Goal: Task Accomplishment & Management: Complete application form

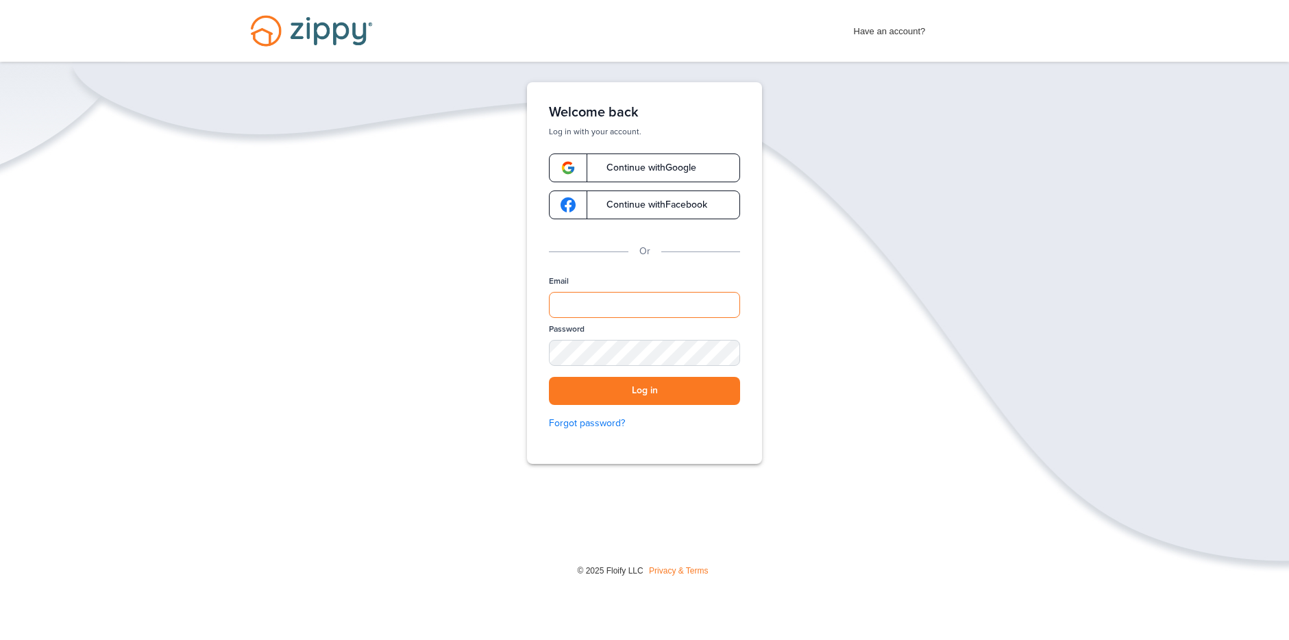
click at [559, 304] on input "Email" at bounding box center [644, 305] width 191 height 26
type input "**********"
click at [652, 398] on button "Log in" at bounding box center [644, 391] width 191 height 28
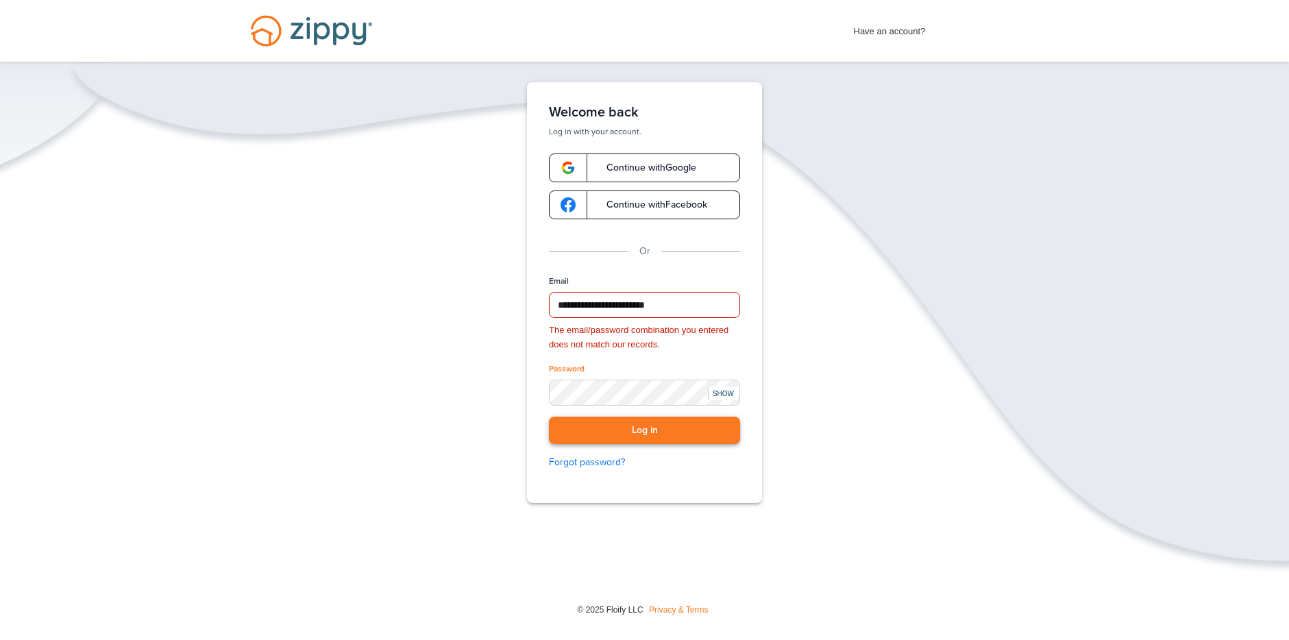
click at [693, 435] on button "Log in" at bounding box center [644, 431] width 191 height 28
click at [640, 435] on button "Log in" at bounding box center [644, 431] width 191 height 28
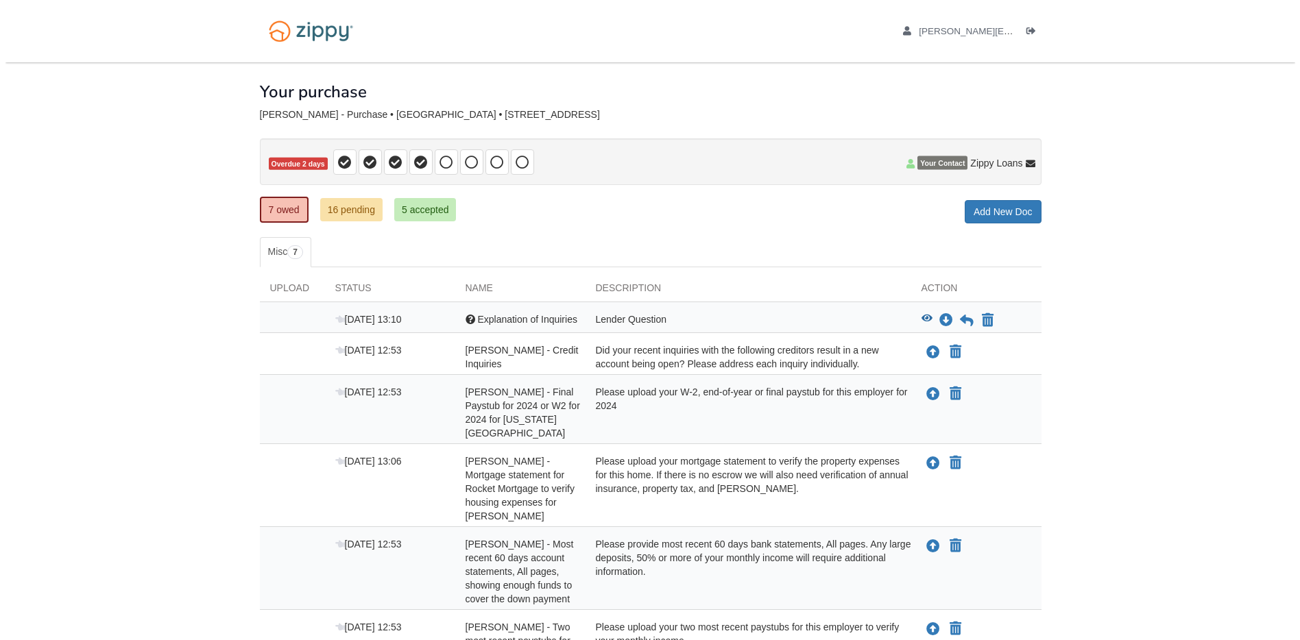
scroll to position [178, 0]
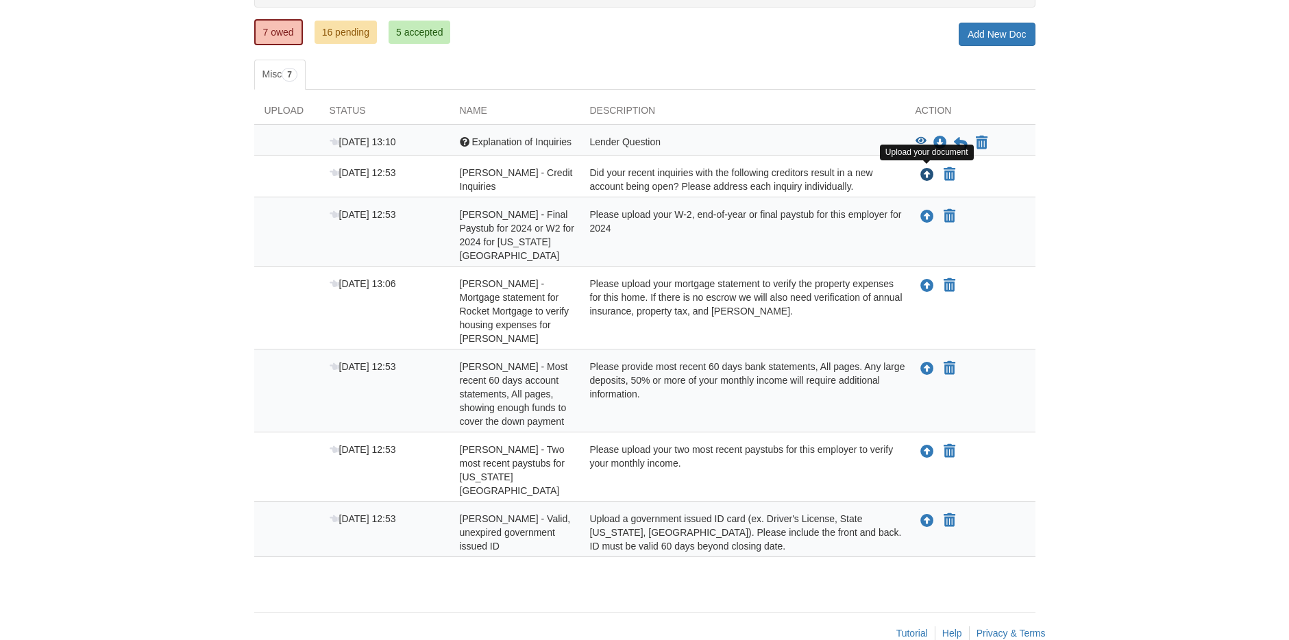
click at [926, 173] on icon "Upload Warren Grassman - Credit Inquiries" at bounding box center [928, 176] width 14 height 14
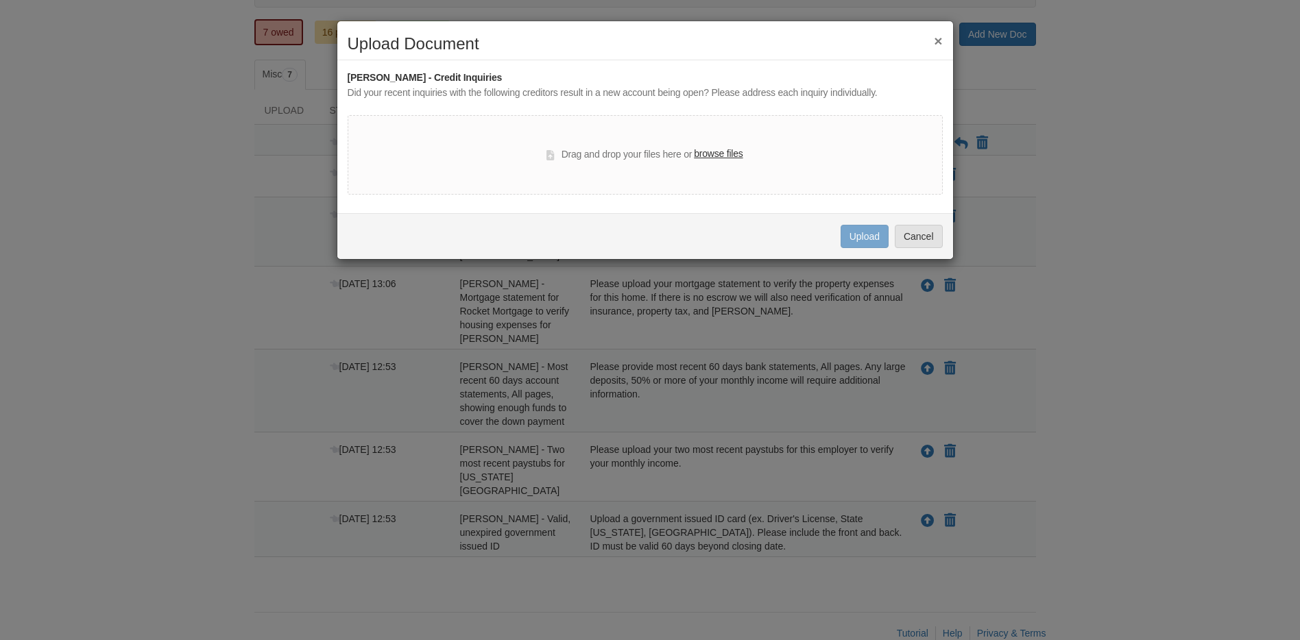
click at [942, 40] on button "×" at bounding box center [938, 41] width 8 height 14
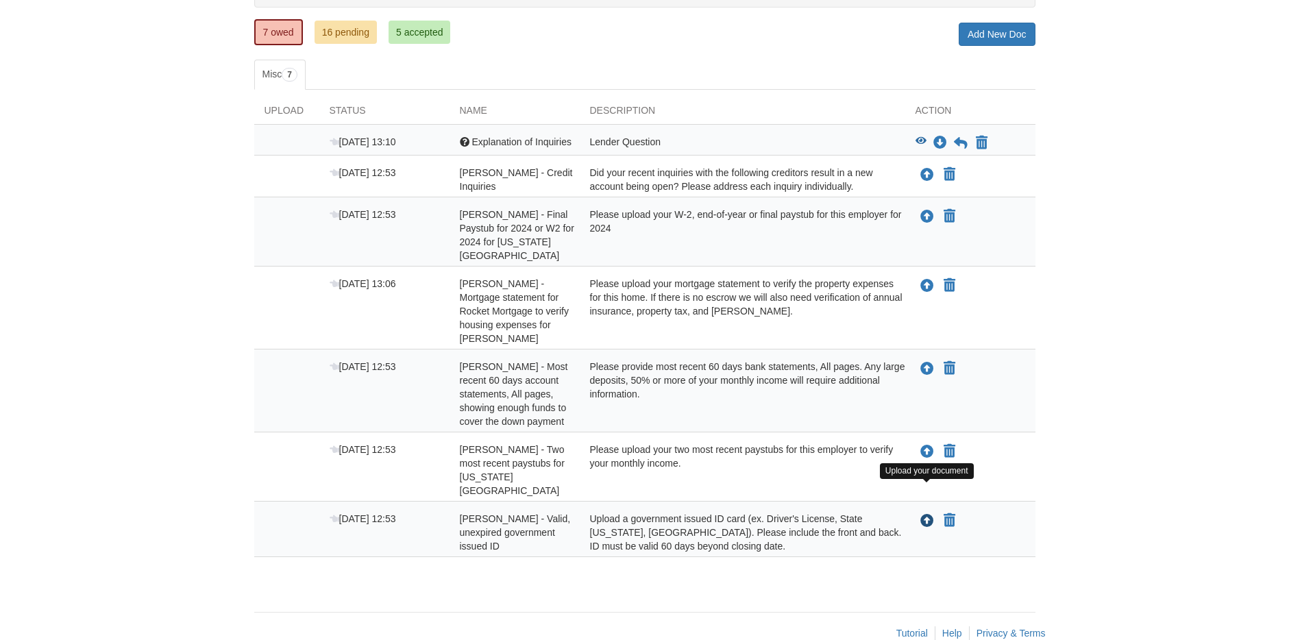
click at [923, 515] on icon "Upload Warren Grassman - Valid, unexpired government issued ID" at bounding box center [928, 522] width 14 height 14
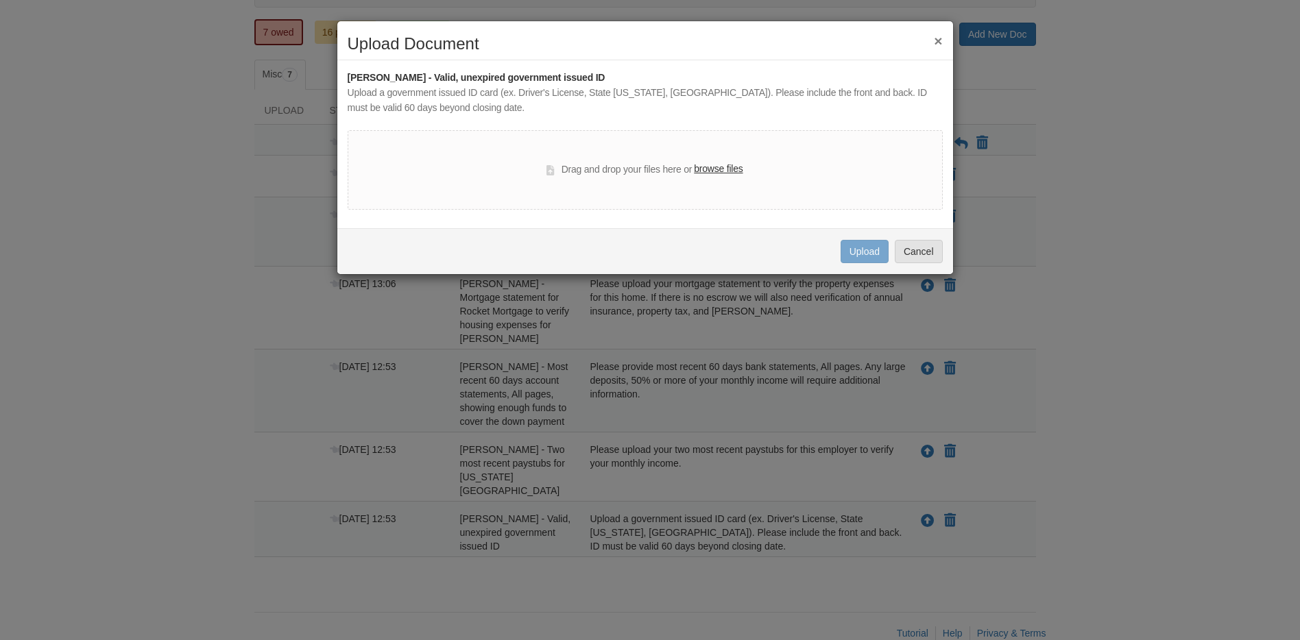
drag, startPoint x: 728, startPoint y: 170, endPoint x: 679, endPoint y: 178, distance: 49.9
click at [679, 178] on div "Drag and drop your files here or browse files" at bounding box center [644, 170] width 196 height 16
click at [766, 175] on div "Drag and drop your files here or browse files" at bounding box center [645, 170] width 595 height 80
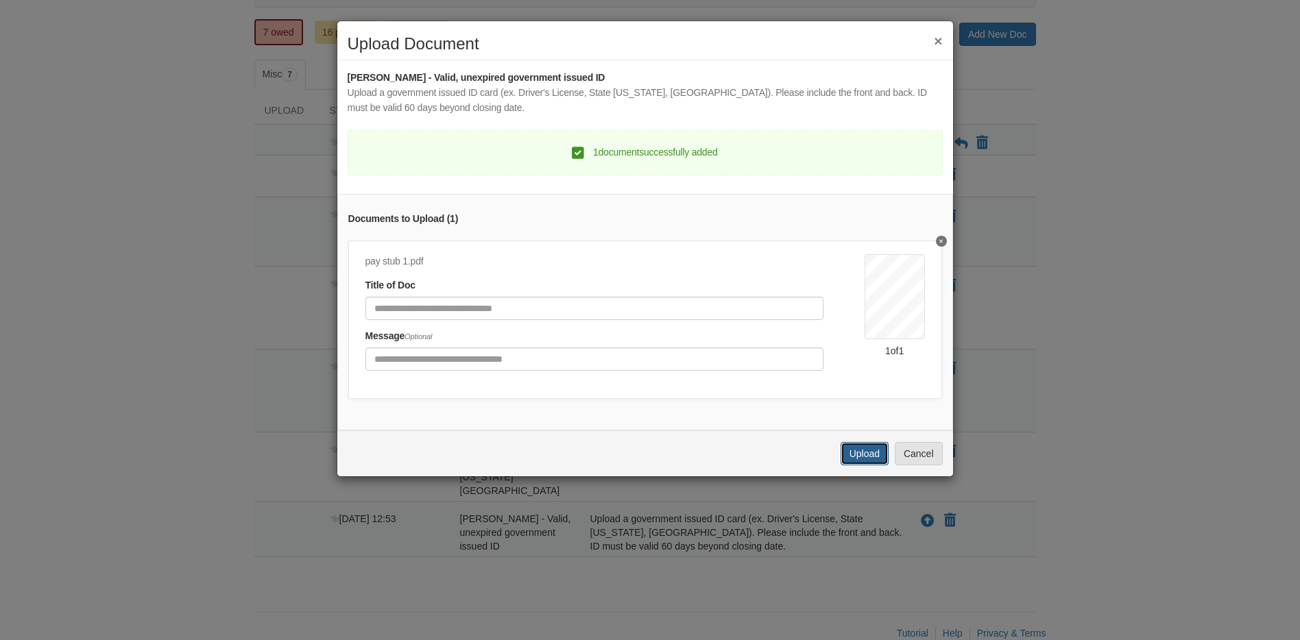
click at [868, 465] on button "Upload" at bounding box center [864, 453] width 48 height 23
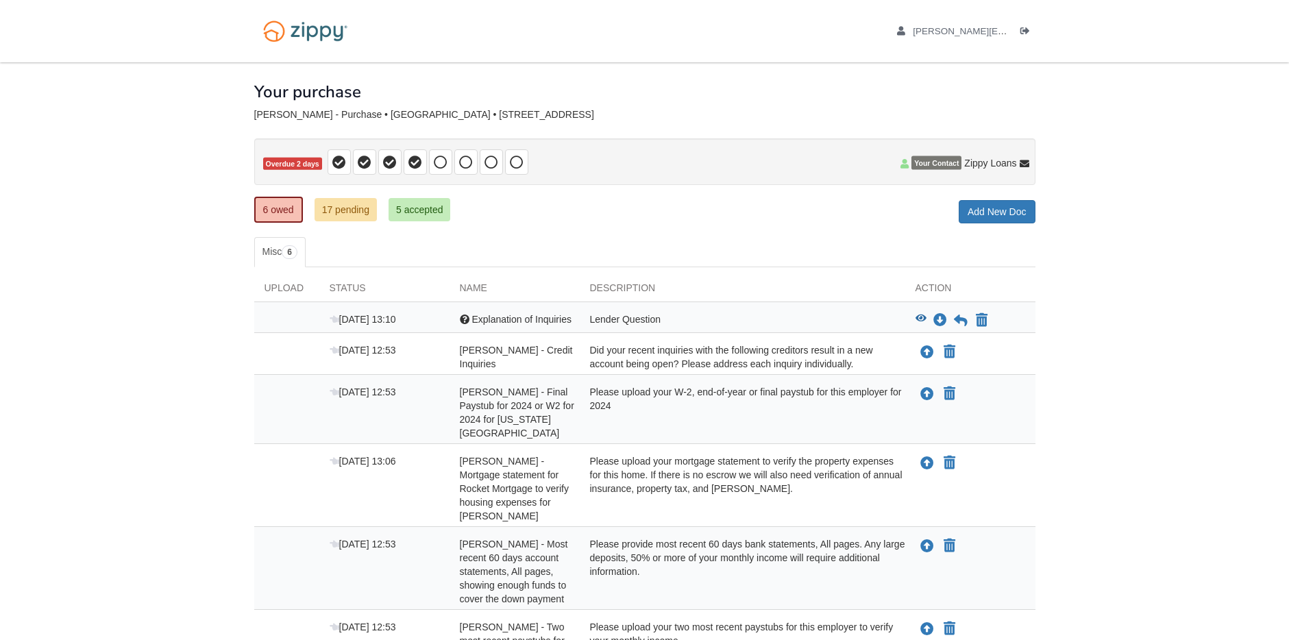
scroll to position [122, 0]
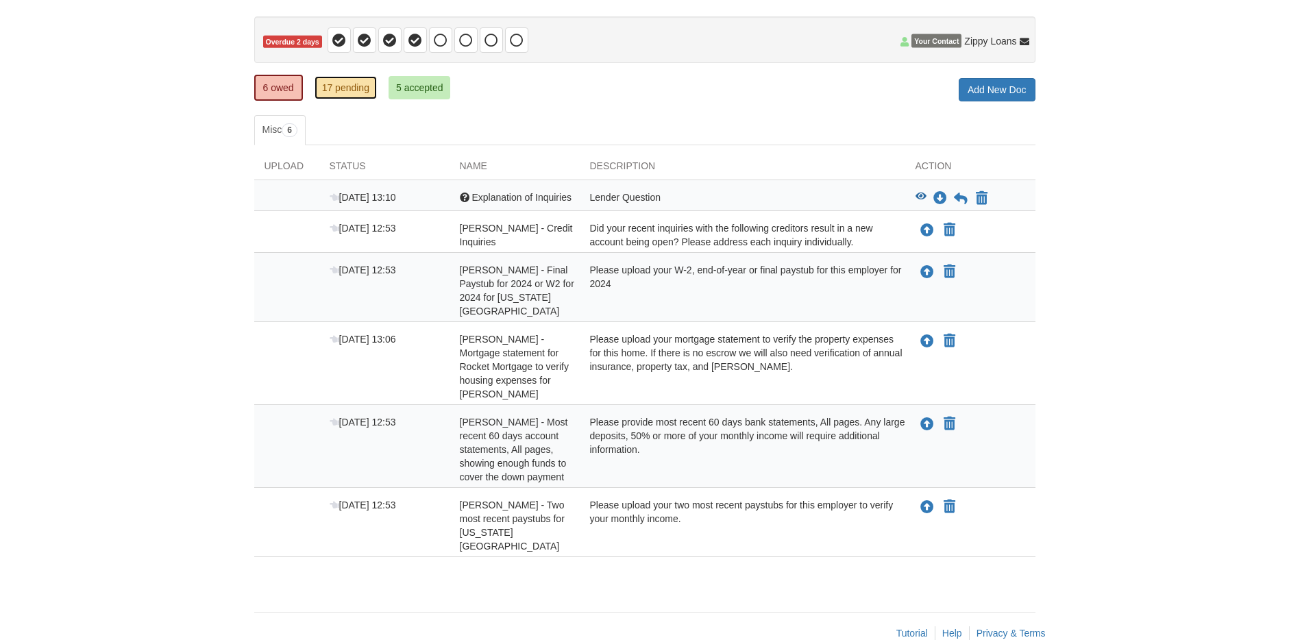
click at [367, 92] on link "17 pending" at bounding box center [346, 87] width 62 height 23
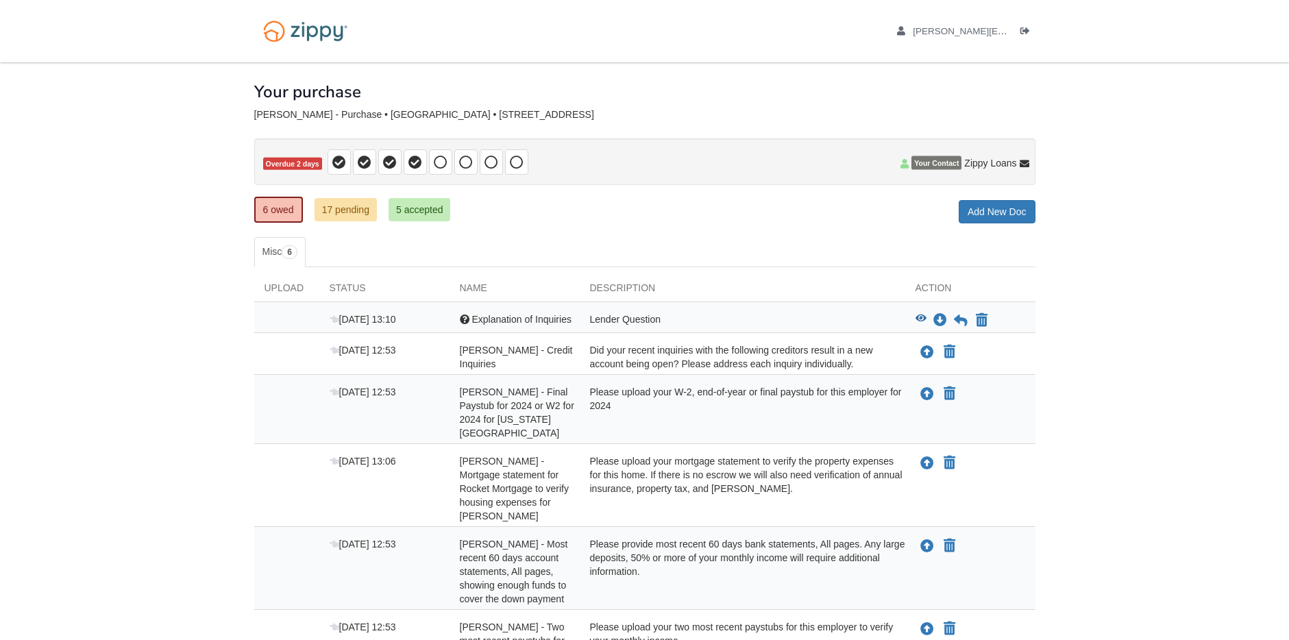
scroll to position [122, 0]
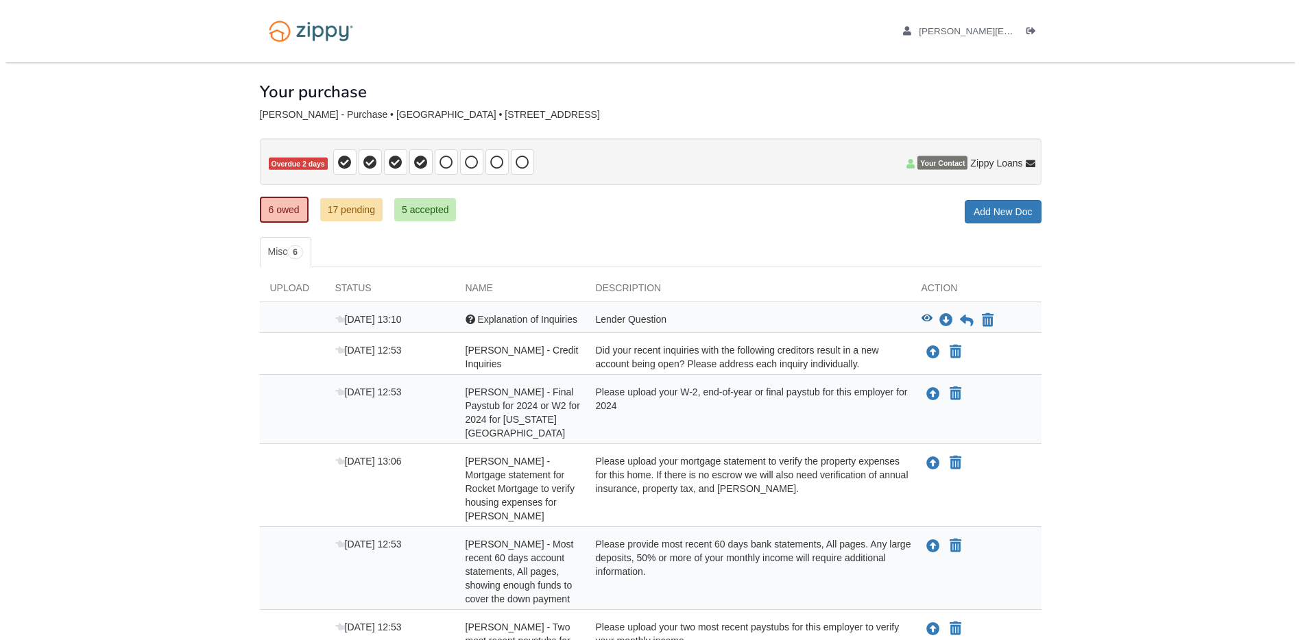
scroll to position [122, 0]
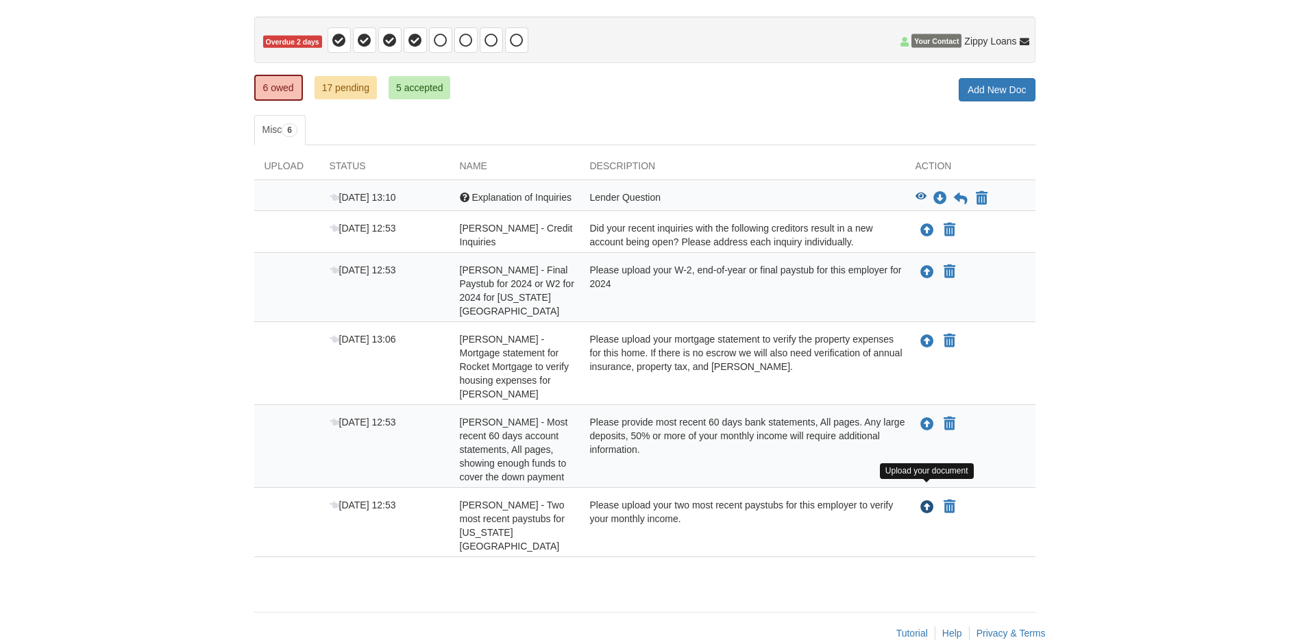
click at [933, 501] on icon "Upload Warren Grassman - Two most recent paystubs for Georgia Pacific" at bounding box center [928, 508] width 14 height 14
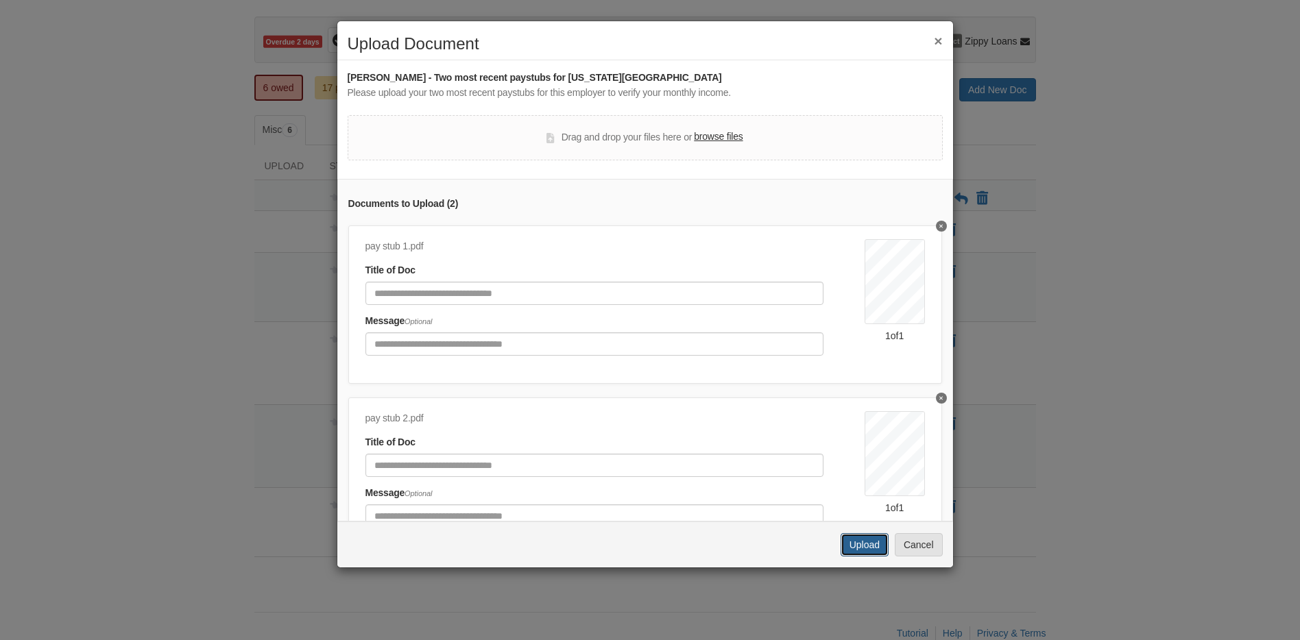
click at [863, 546] on button "Upload" at bounding box center [864, 544] width 48 height 23
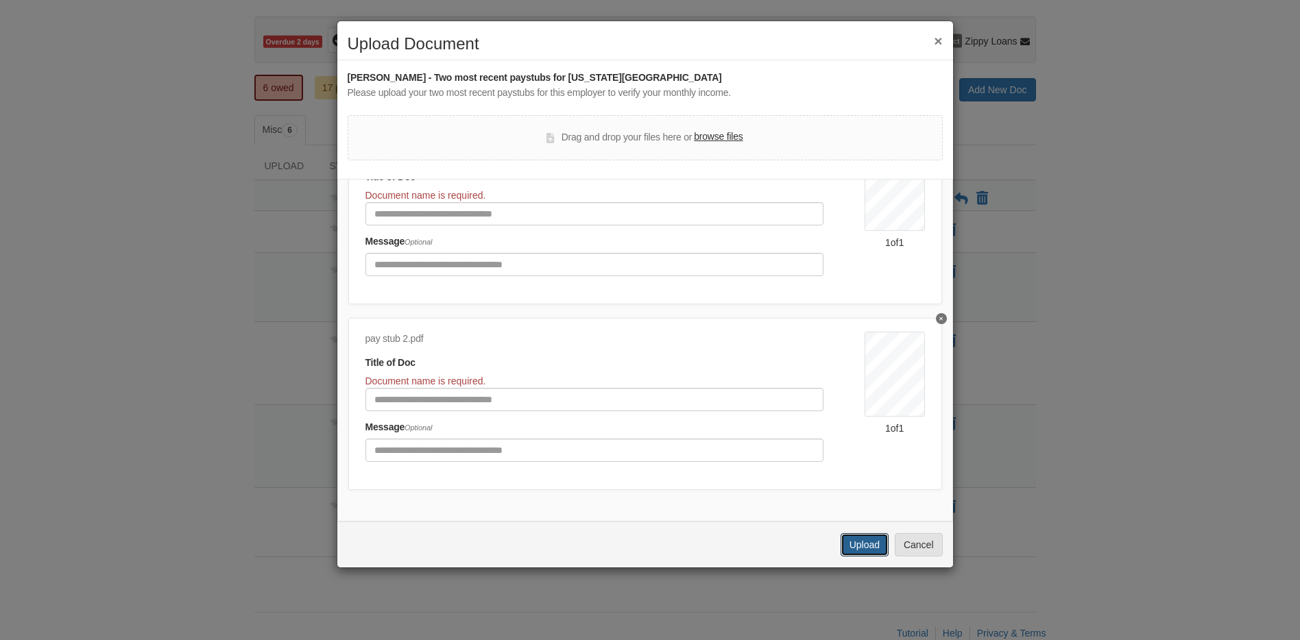
scroll to position [0, 0]
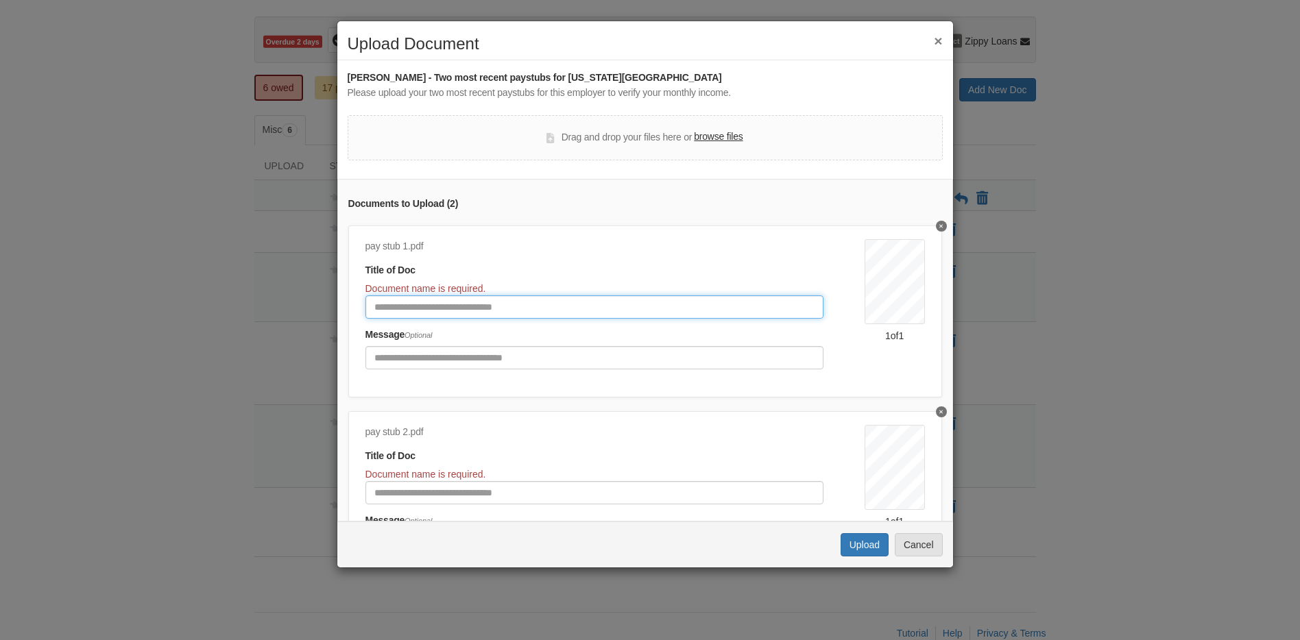
click at [449, 306] on input "Document Title" at bounding box center [594, 306] width 458 height 23
type input "**********"
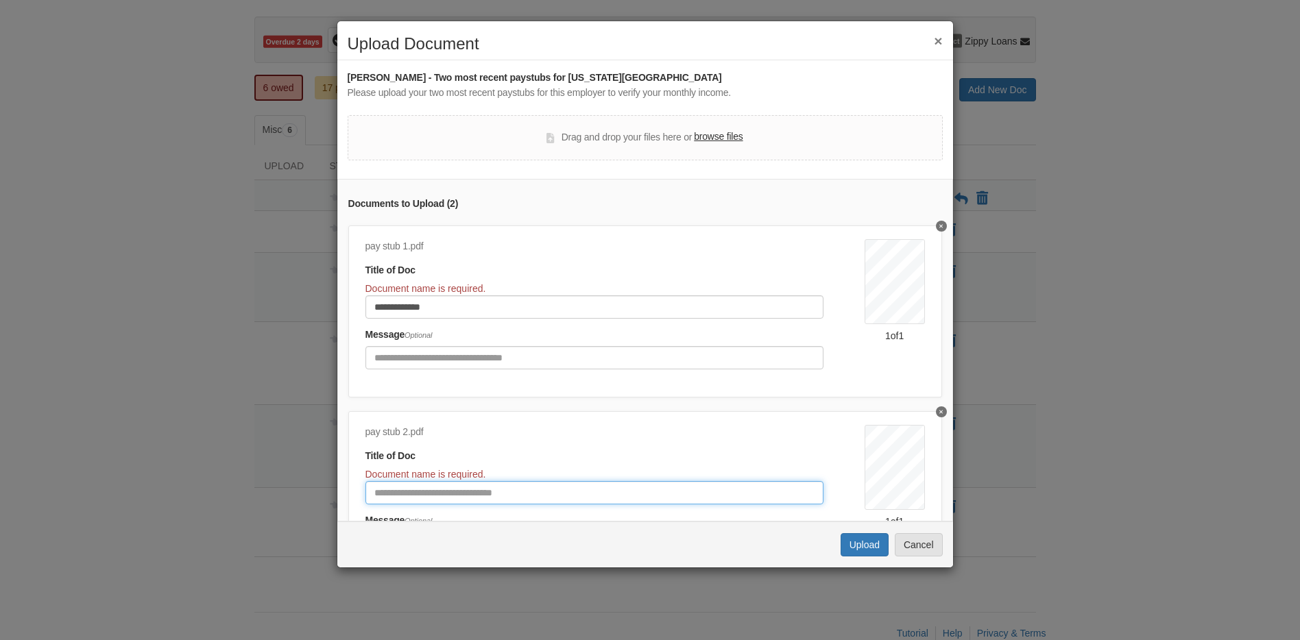
click at [542, 493] on input "Document Title" at bounding box center [594, 492] width 458 height 23
type input "*********"
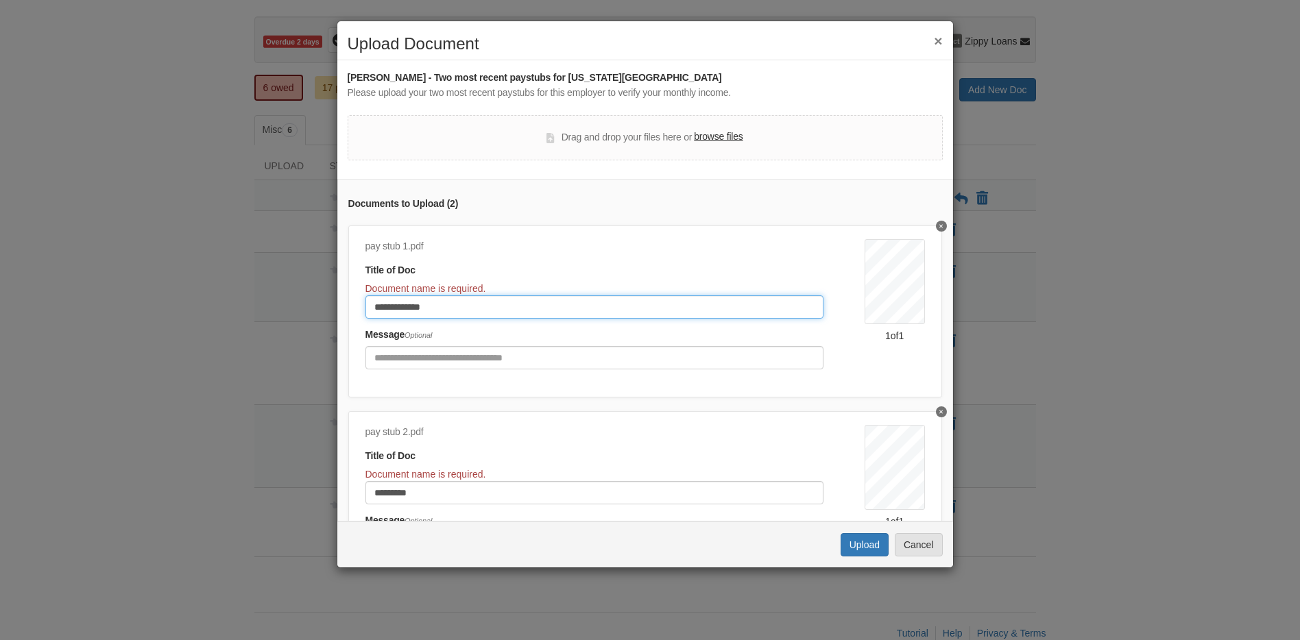
click at [393, 310] on input "**********" at bounding box center [594, 306] width 458 height 23
type input "**********"
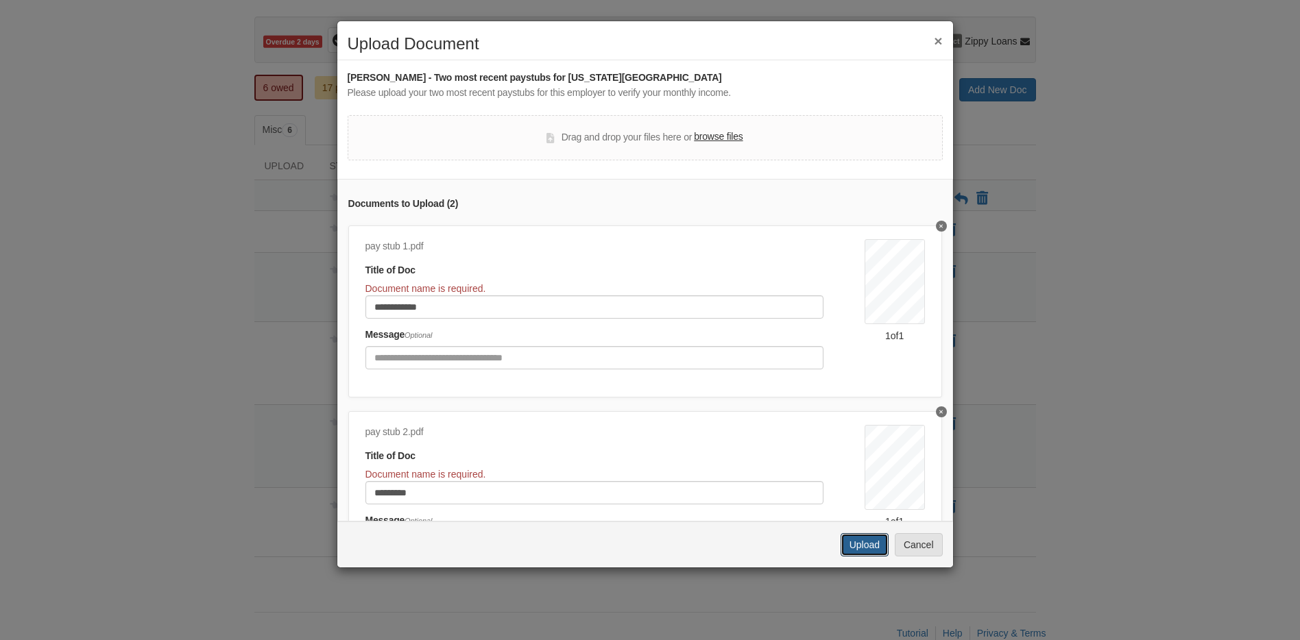
click at [860, 544] on button "Upload" at bounding box center [864, 544] width 48 height 23
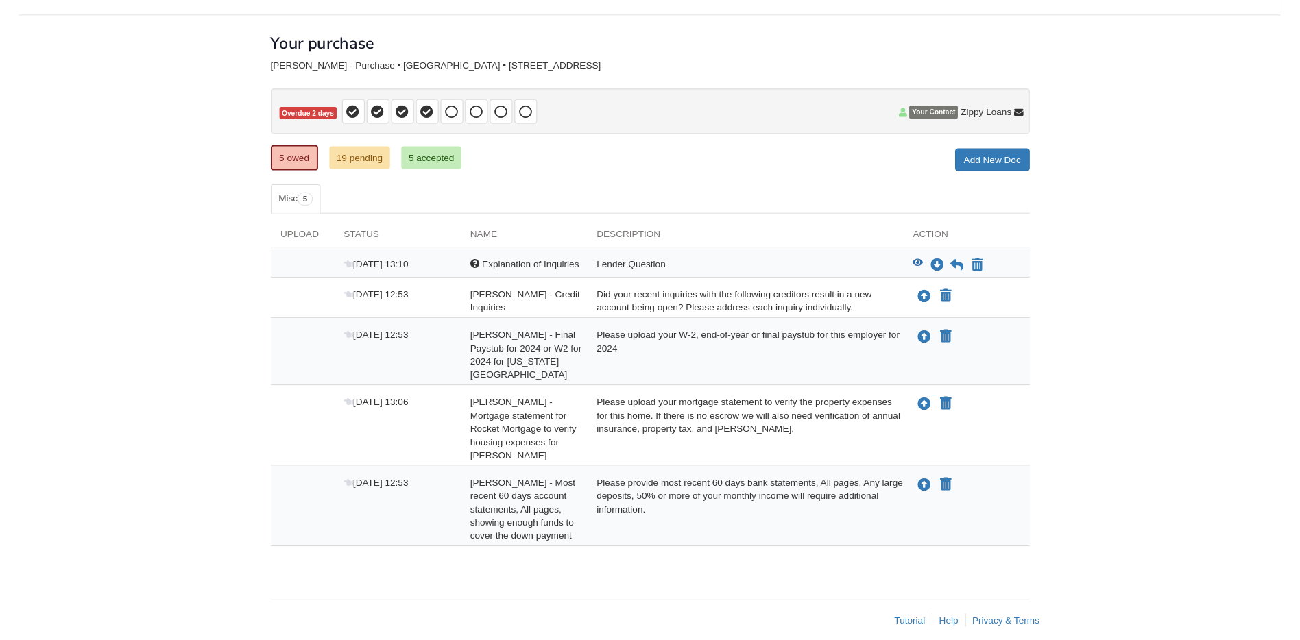
scroll to position [49, 0]
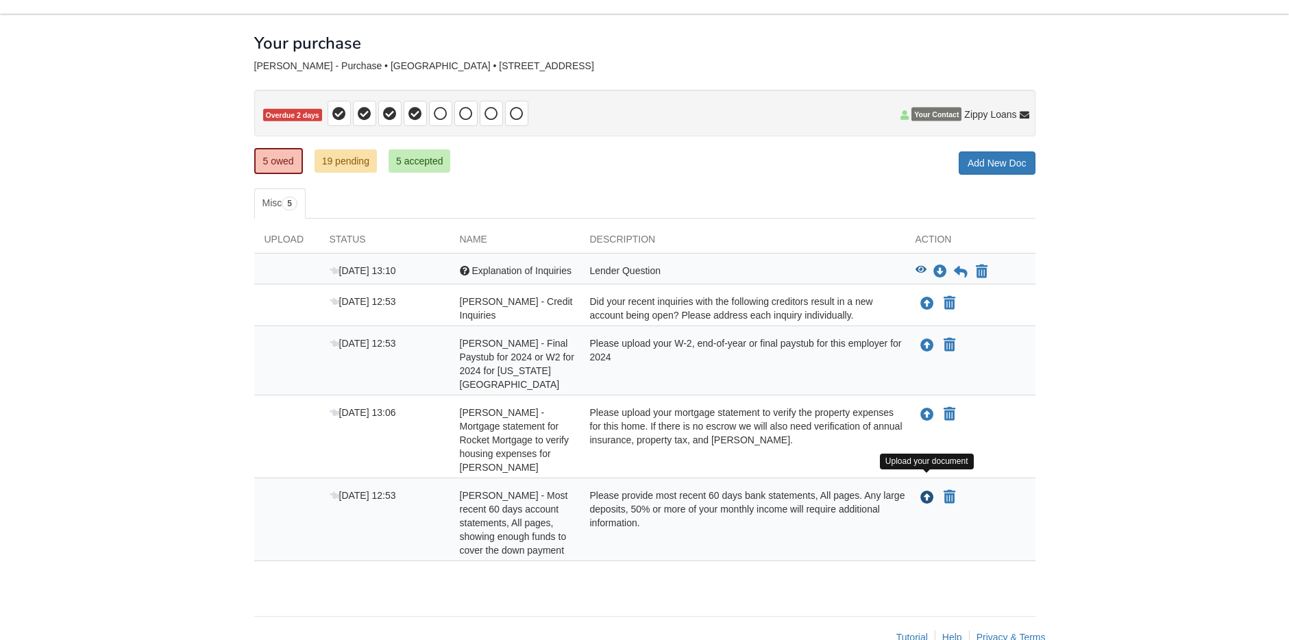
click at [927, 491] on icon "Upload Warren Grassman - Most recent 60 days account statements, All pages, sho…" at bounding box center [928, 498] width 14 height 14
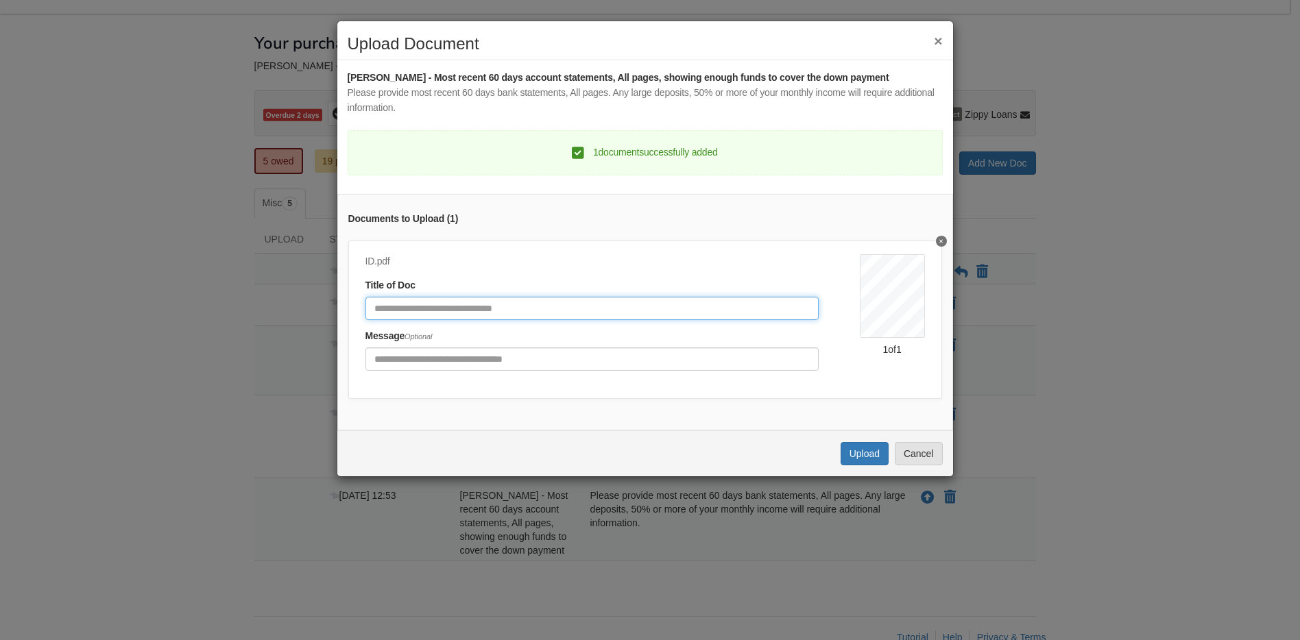
click at [501, 310] on input "Document Title" at bounding box center [591, 308] width 453 height 23
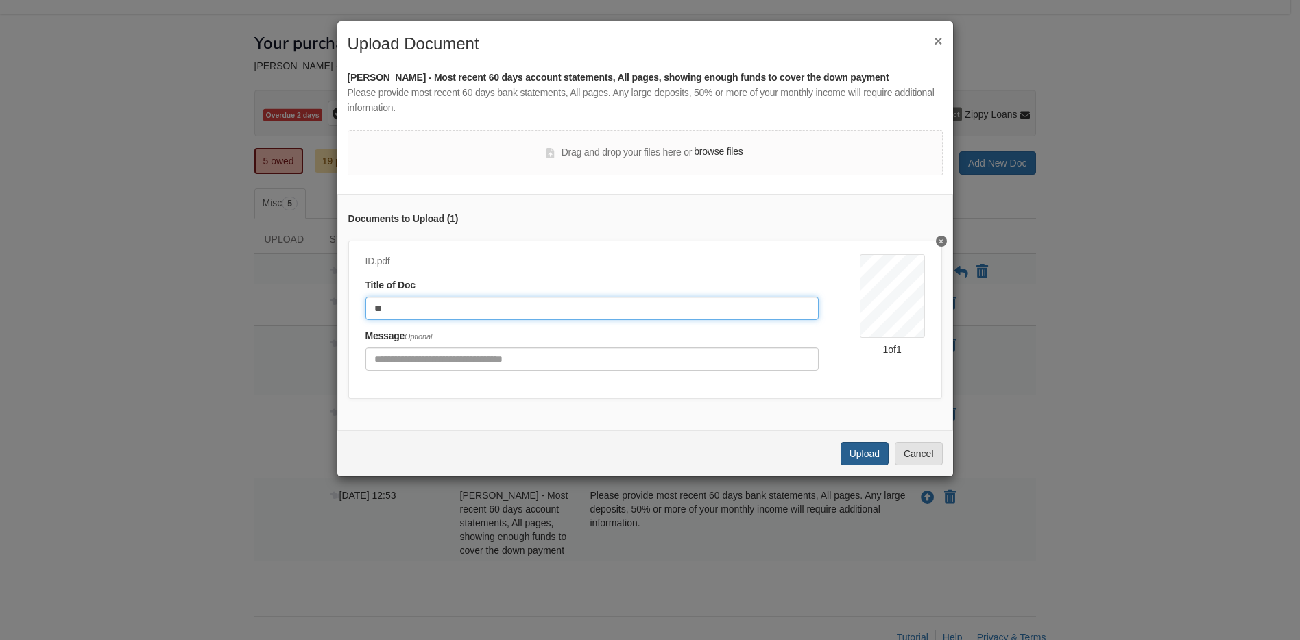
type input "**"
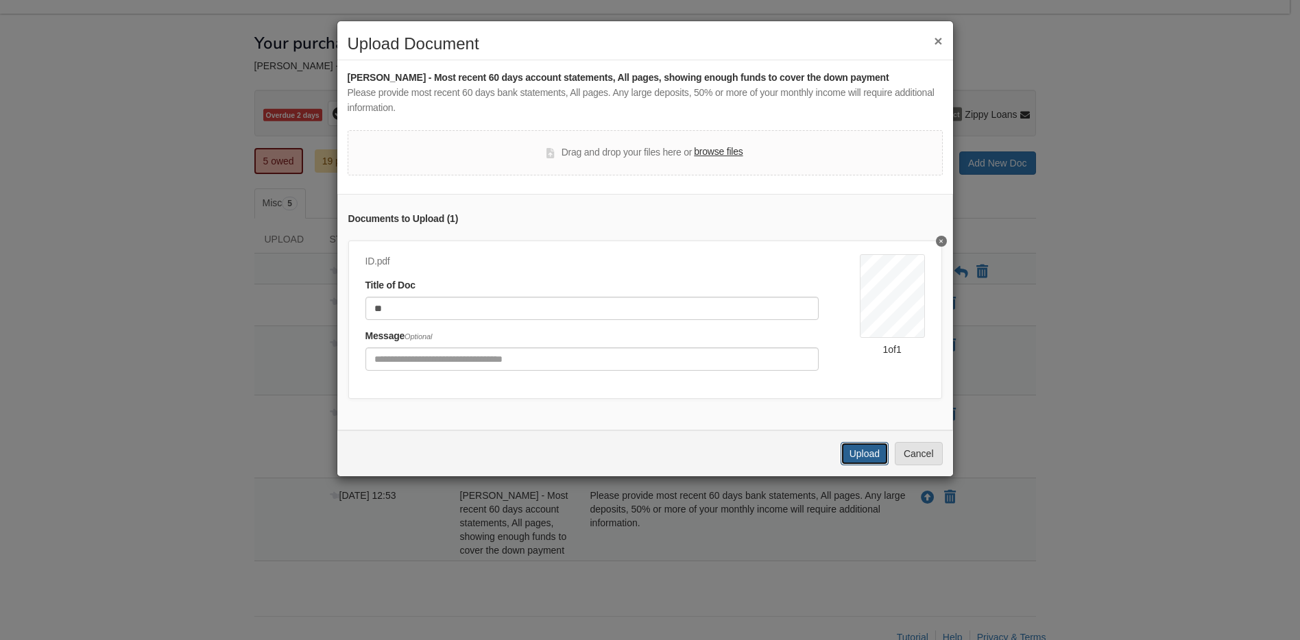
click at [848, 457] on button "Upload" at bounding box center [864, 453] width 48 height 23
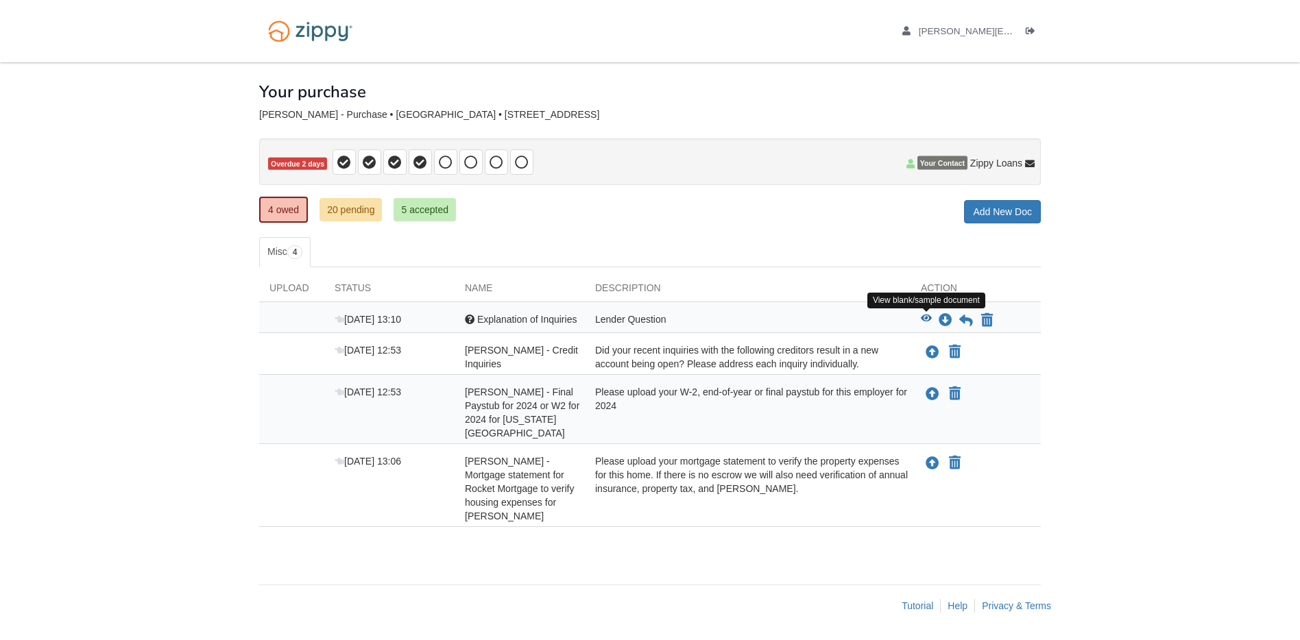
click at [925, 321] on icon "View Explanation of Inquiries" at bounding box center [926, 319] width 11 height 10
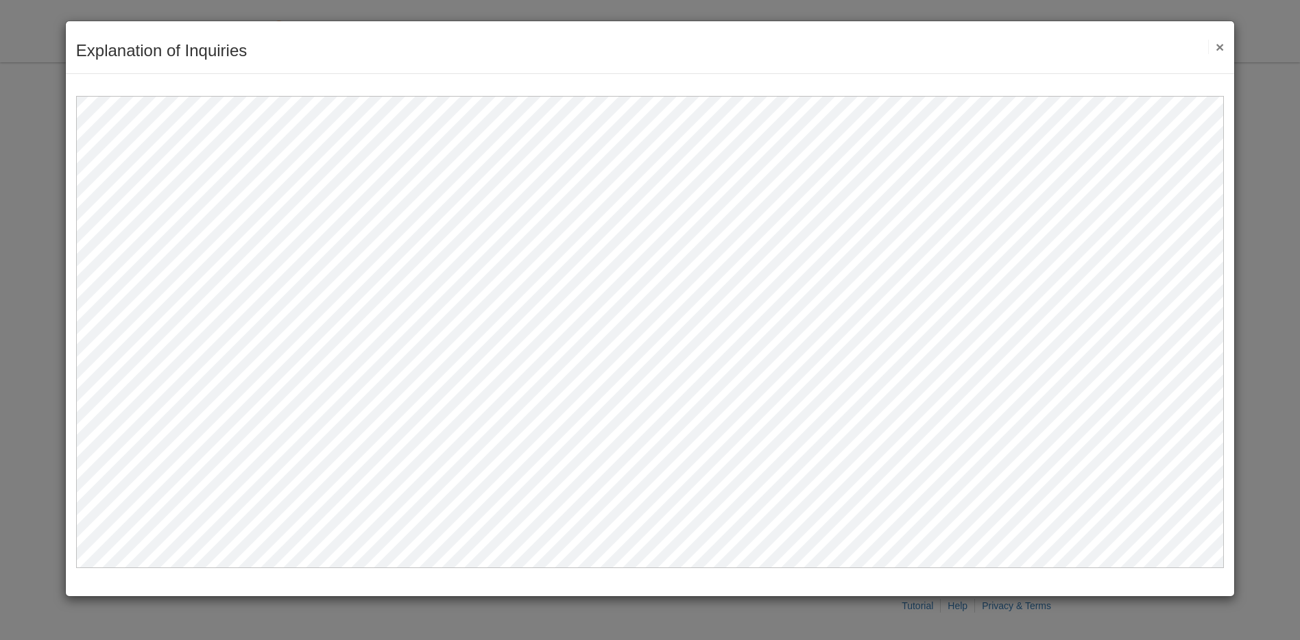
click at [1217, 47] on button "×" at bounding box center [1216, 47] width 16 height 14
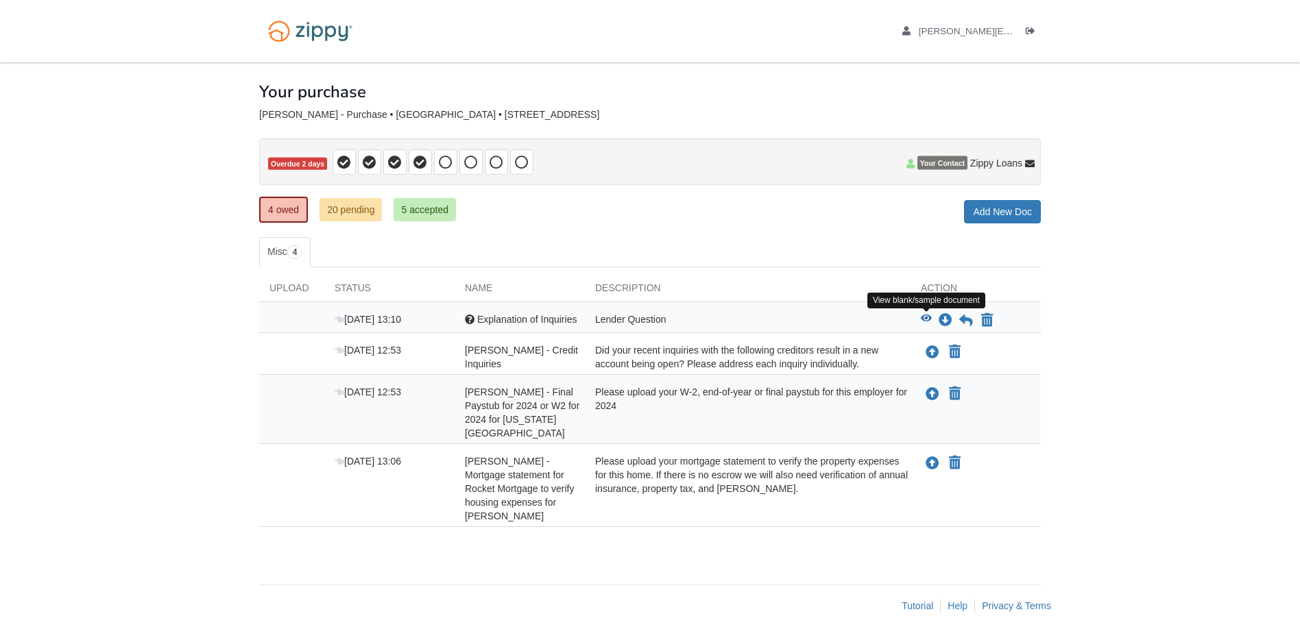
click at [926, 317] on icon "View Explanation of Inquiries" at bounding box center [926, 319] width 11 height 10
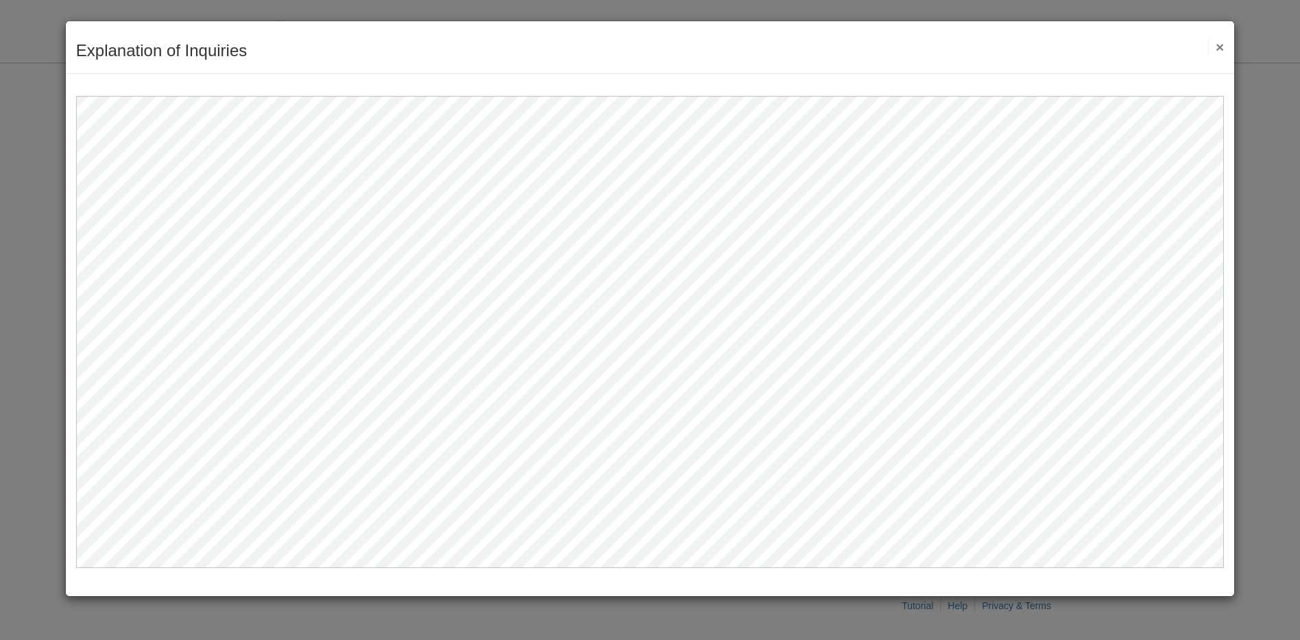
click at [1221, 47] on button "×" at bounding box center [1216, 47] width 16 height 14
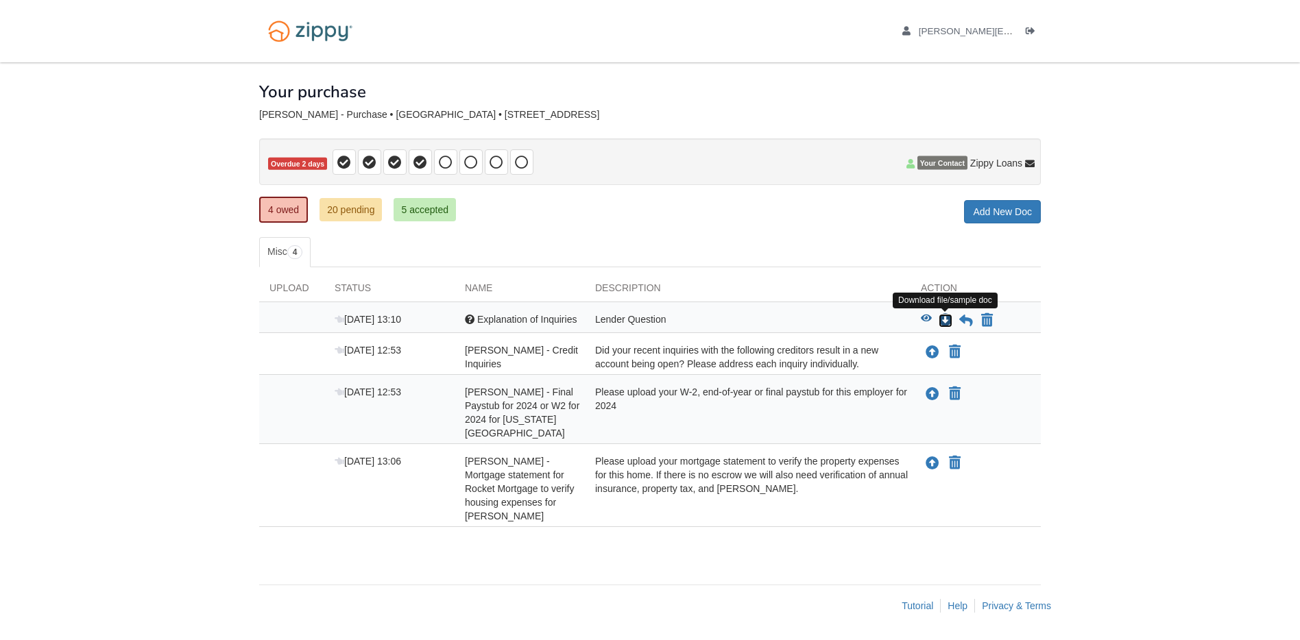
click at [941, 321] on icon "Download Explanation of Inquiries" at bounding box center [945, 321] width 14 height 14
click at [635, 321] on div "Lender Question" at bounding box center [748, 321] width 326 height 16
click at [947, 314] on icon "Download Explanation of Inquiries" at bounding box center [945, 321] width 14 height 14
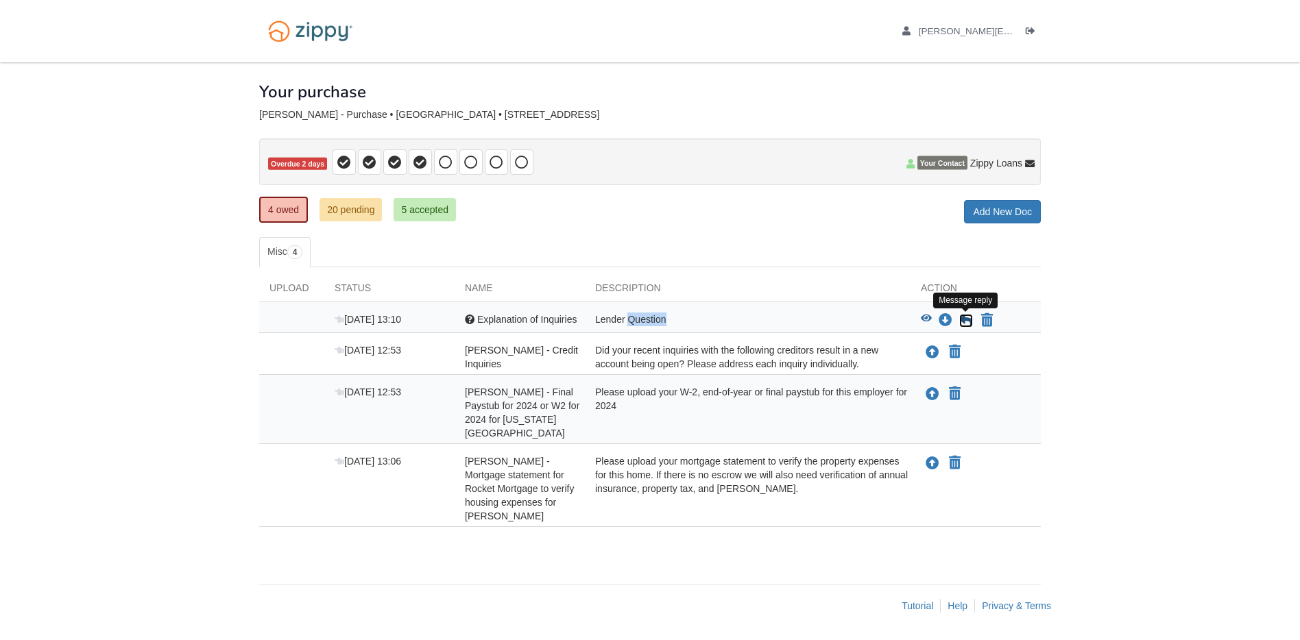
click at [959, 319] on icon at bounding box center [966, 321] width 14 height 14
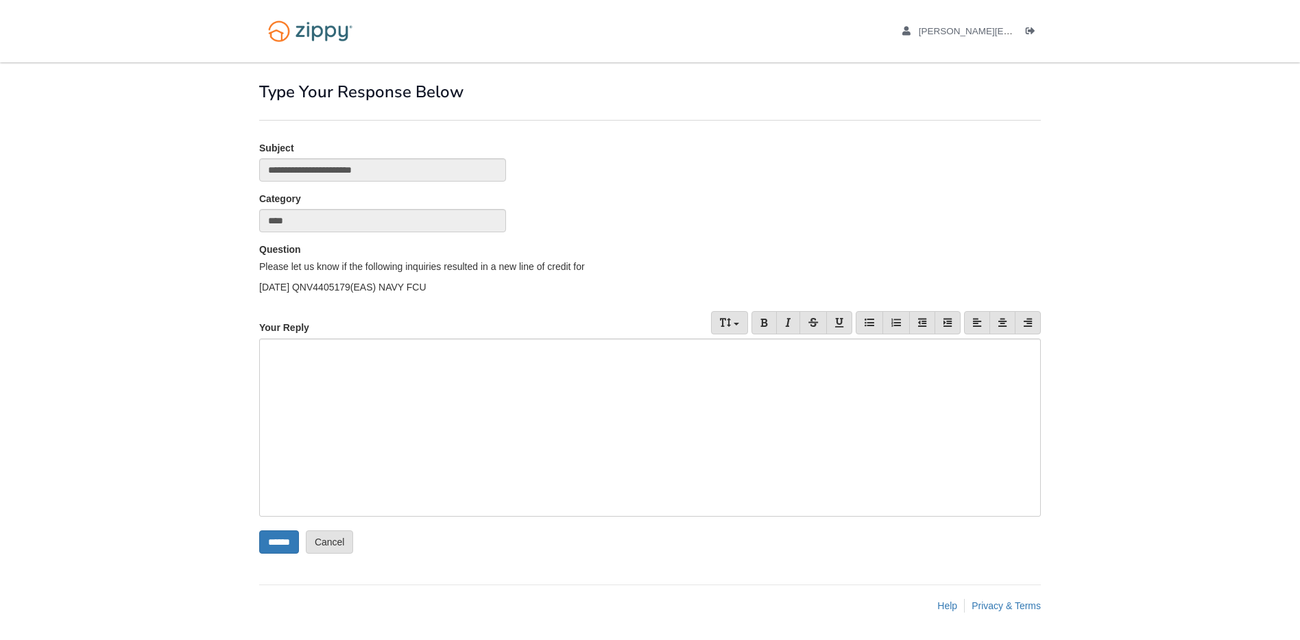
click at [334, 363] on div at bounding box center [649, 428] width 781 height 178
click at [267, 539] on input "******" at bounding box center [279, 542] width 40 height 23
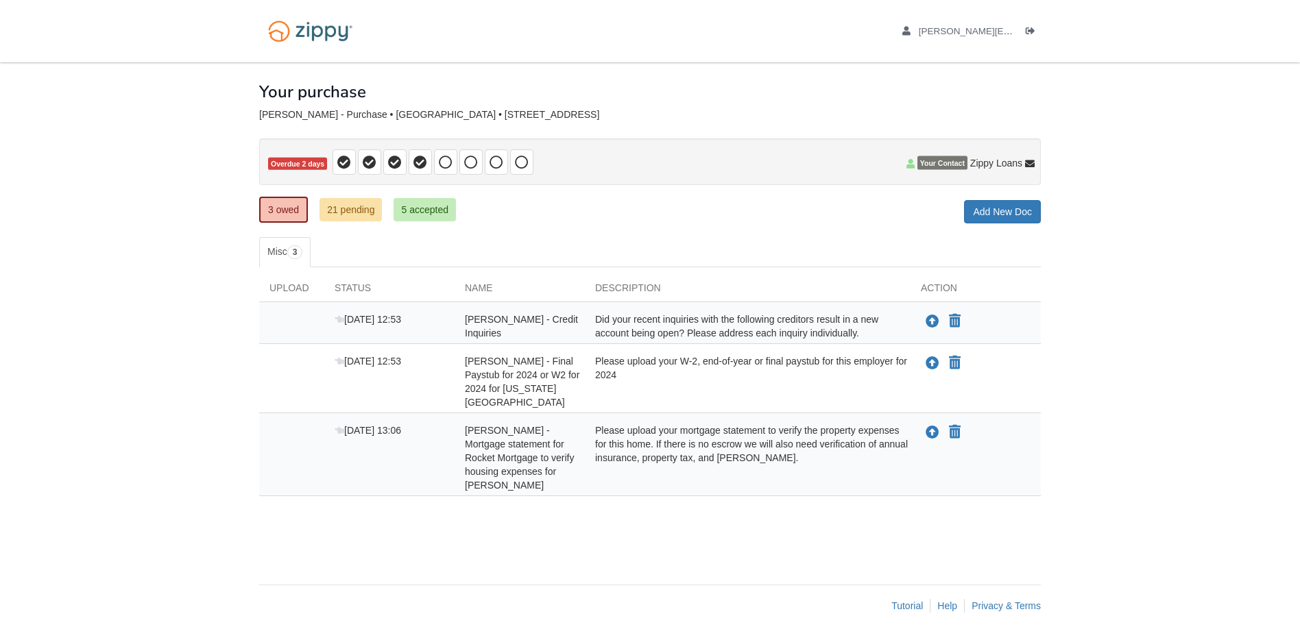
click at [762, 324] on div "Did your recent inquiries with the following creditors result in a new account …" at bounding box center [748, 326] width 326 height 27
click at [282, 211] on link "3 owed" at bounding box center [283, 210] width 49 height 26
click at [349, 216] on link "21 pending" at bounding box center [350, 209] width 62 height 23
click at [360, 208] on link "21 pending" at bounding box center [350, 209] width 62 height 23
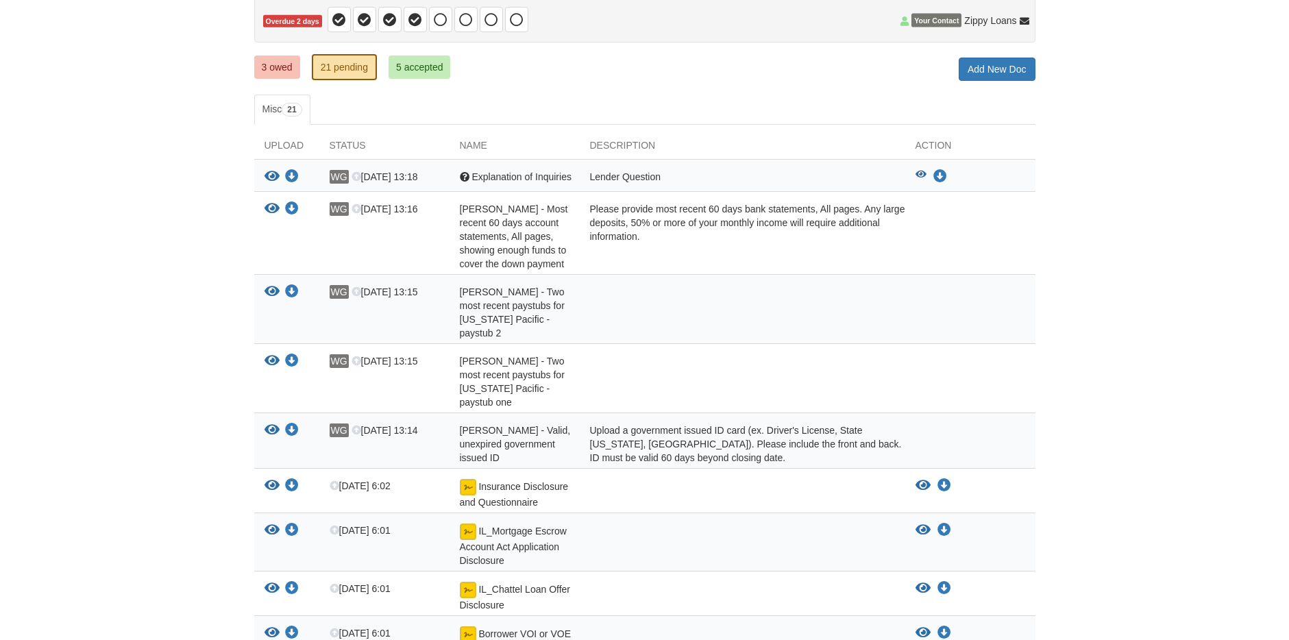
scroll to position [183, 0]
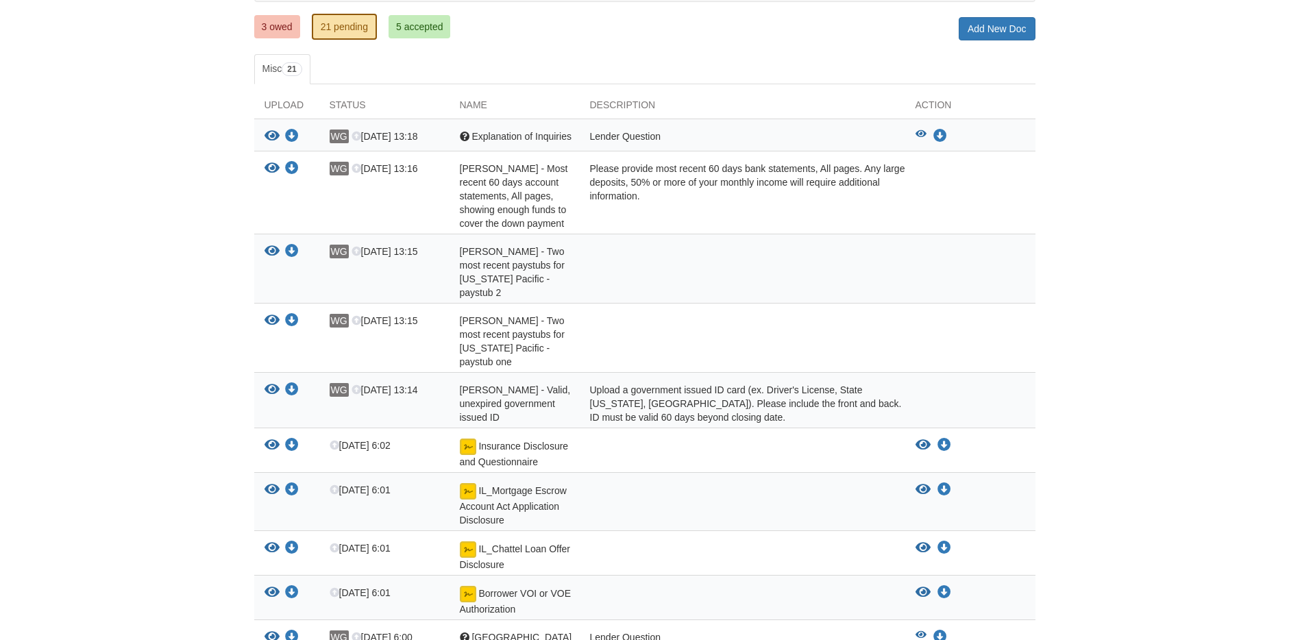
click at [643, 176] on div "Please provide most recent 60 days bank statements, All pages. Any large deposi…" at bounding box center [743, 196] width 326 height 69
click at [267, 165] on icon "View Warren Grassman - Most recent 60 days account statements, All pages, showi…" at bounding box center [272, 169] width 15 height 14
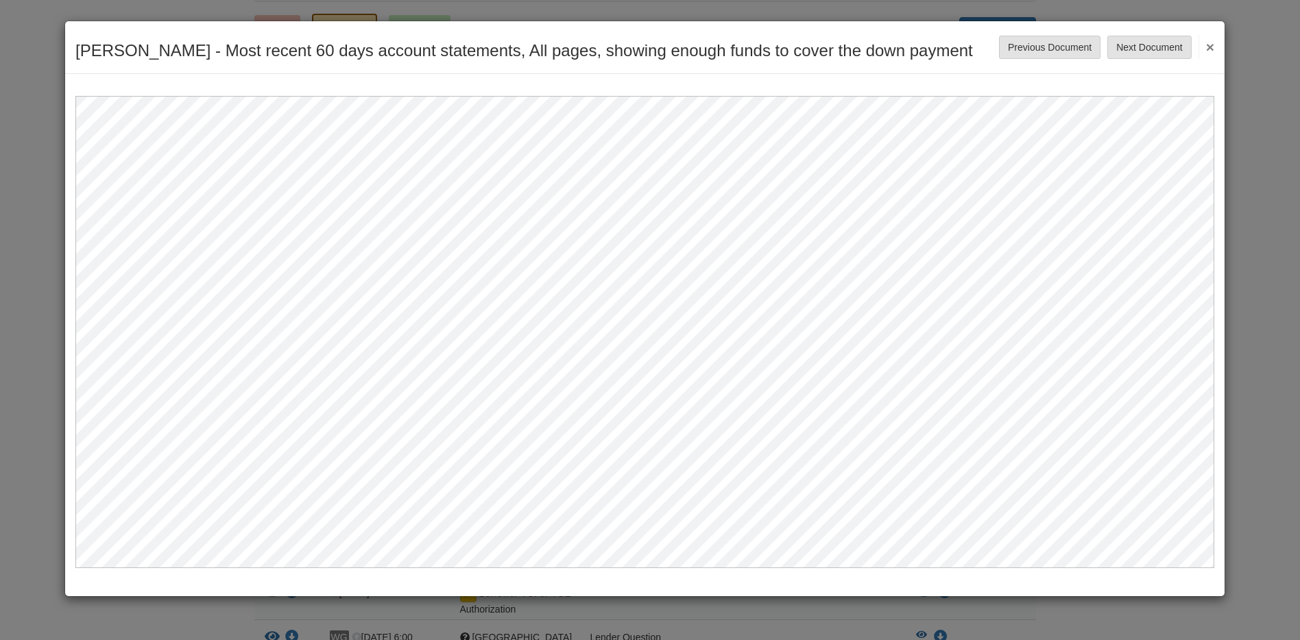
click at [1213, 47] on button "×" at bounding box center [1206, 46] width 16 height 25
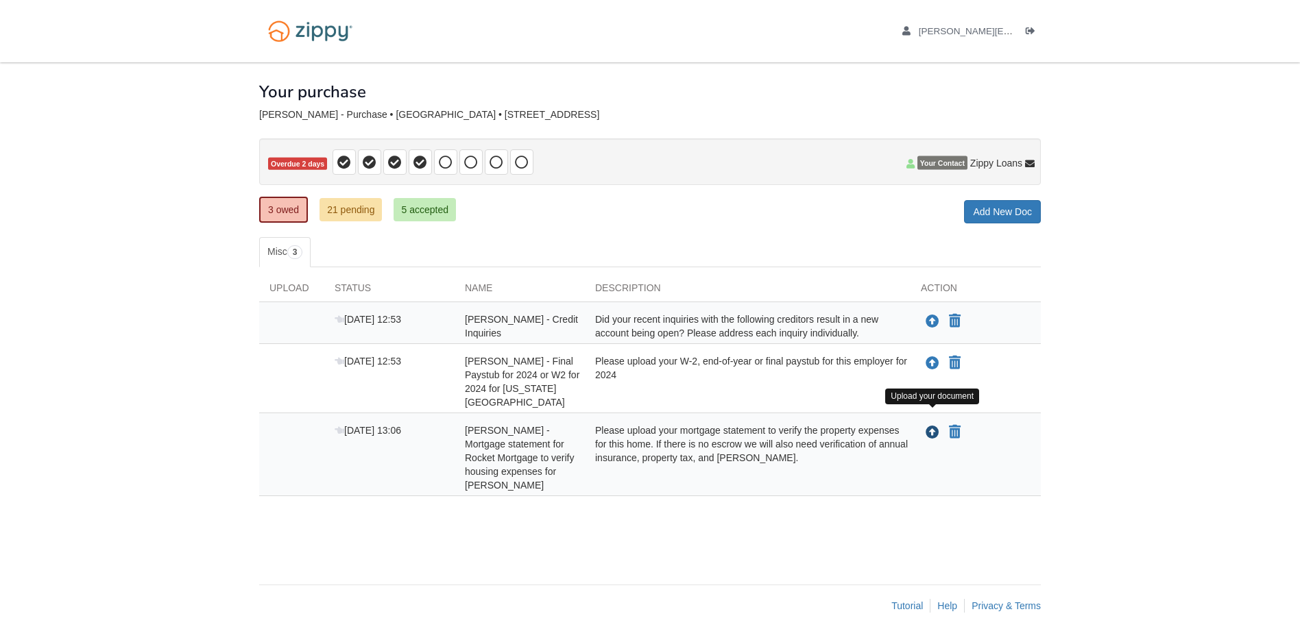
click at [928, 426] on icon "Upload Warren Grassman - Mortgage statement for Rocket Mortgage to verify housi…" at bounding box center [932, 433] width 14 height 14
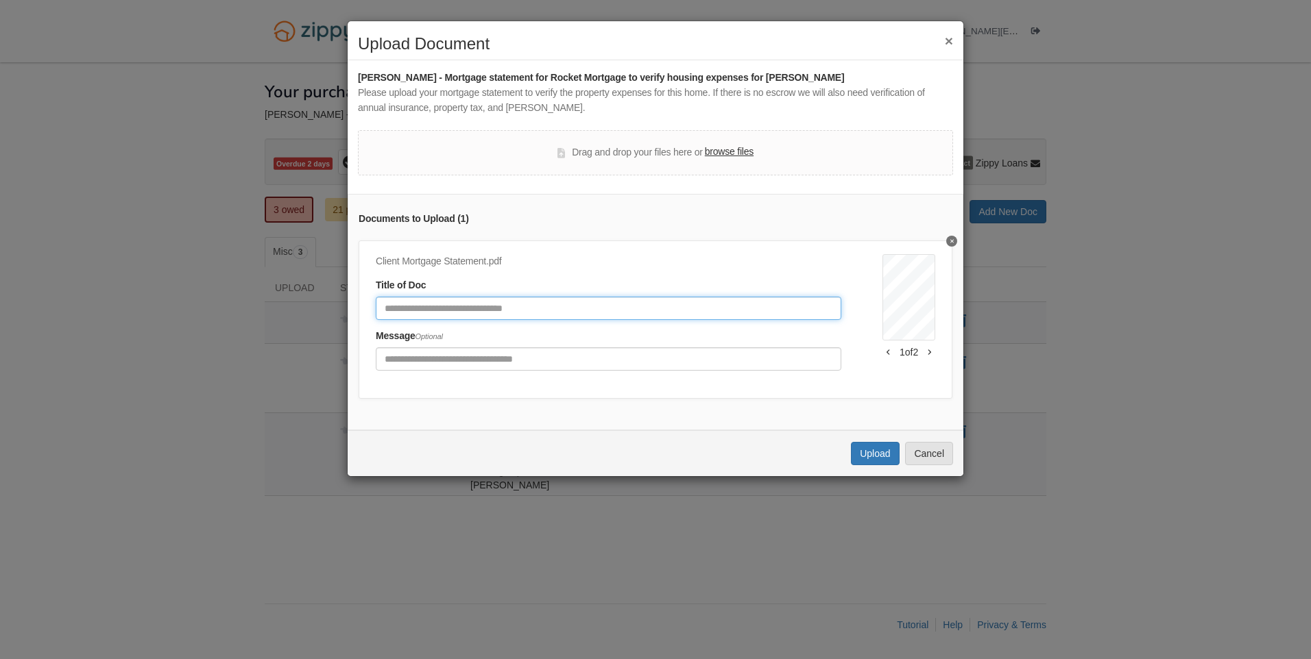
click at [483, 304] on input "Document Title" at bounding box center [608, 308] width 465 height 23
type input "**********"
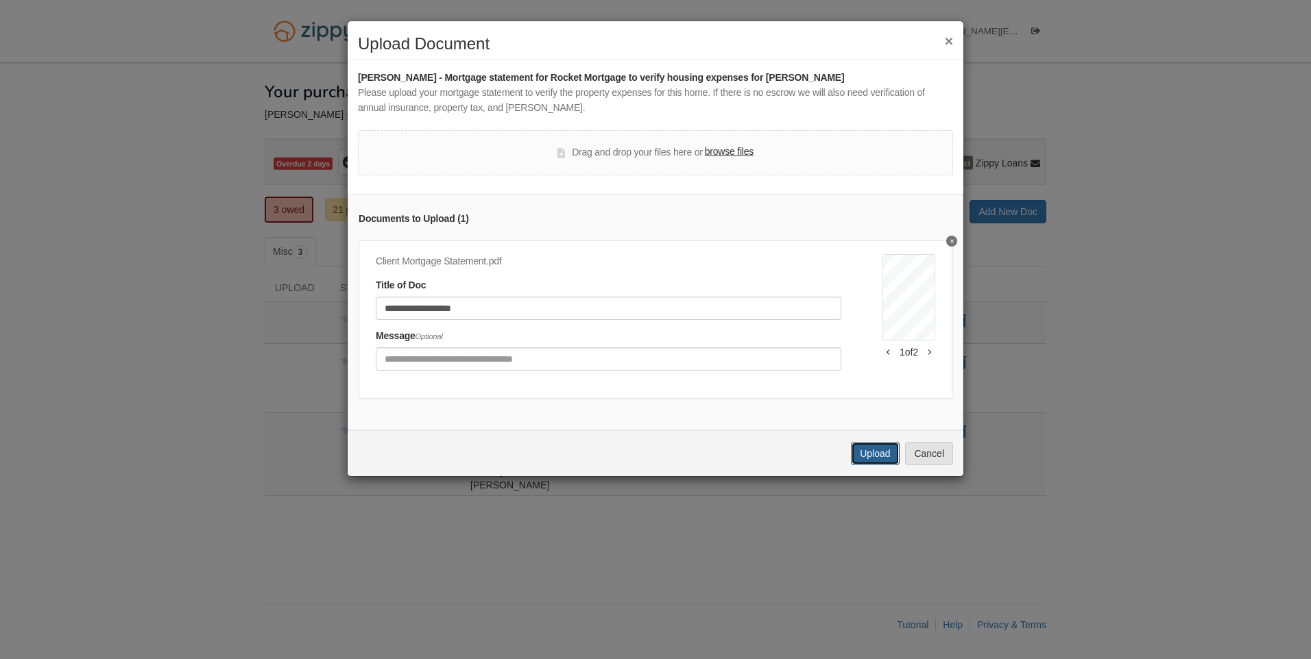
click at [871, 465] on button "Upload" at bounding box center [875, 453] width 48 height 23
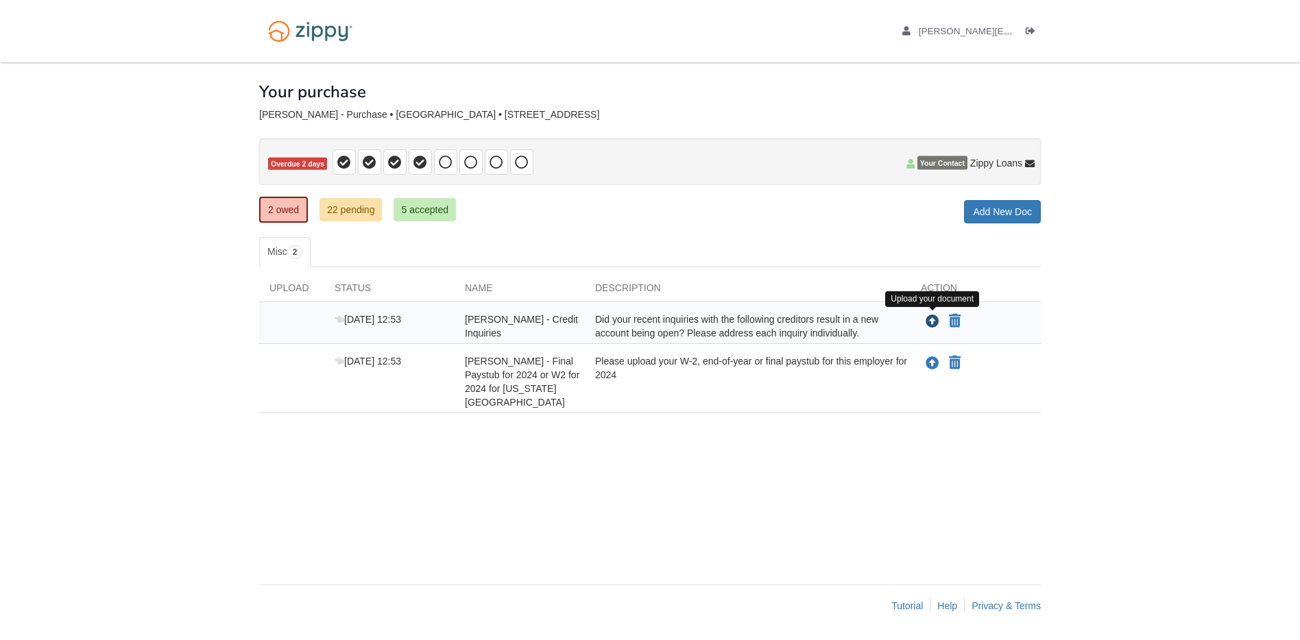
click at [933, 321] on icon "Upload Warren Grassman - Credit Inquiries" at bounding box center [932, 322] width 14 height 14
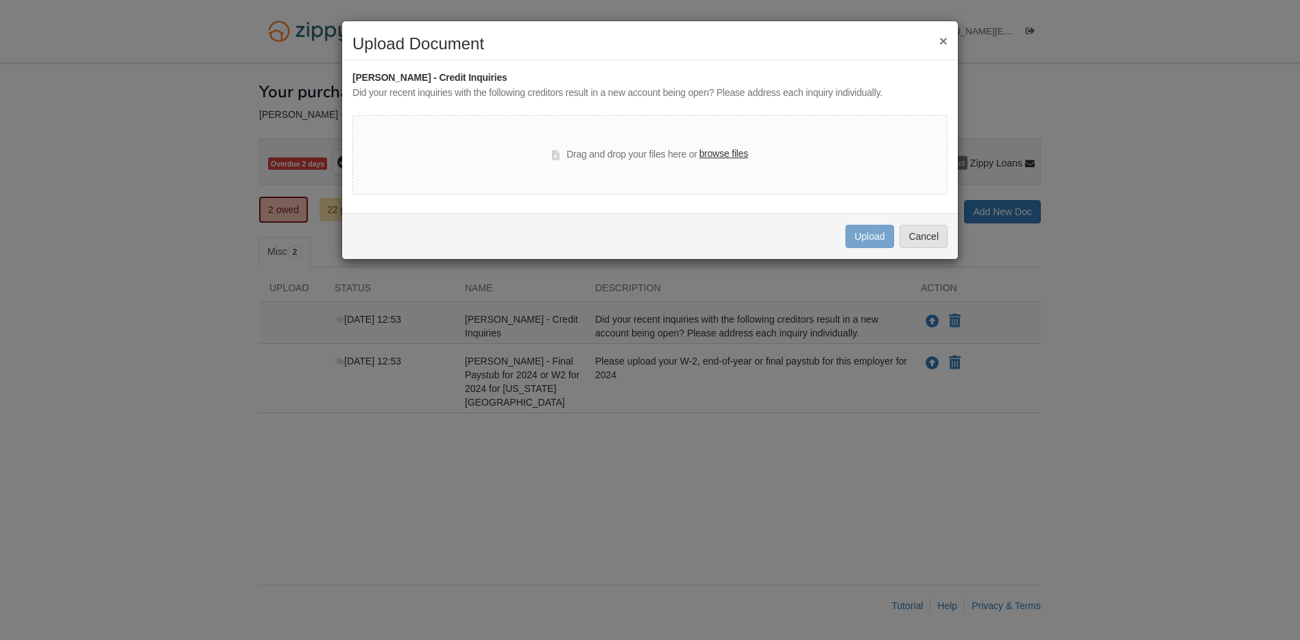
click at [943, 37] on button "×" at bounding box center [943, 41] width 8 height 14
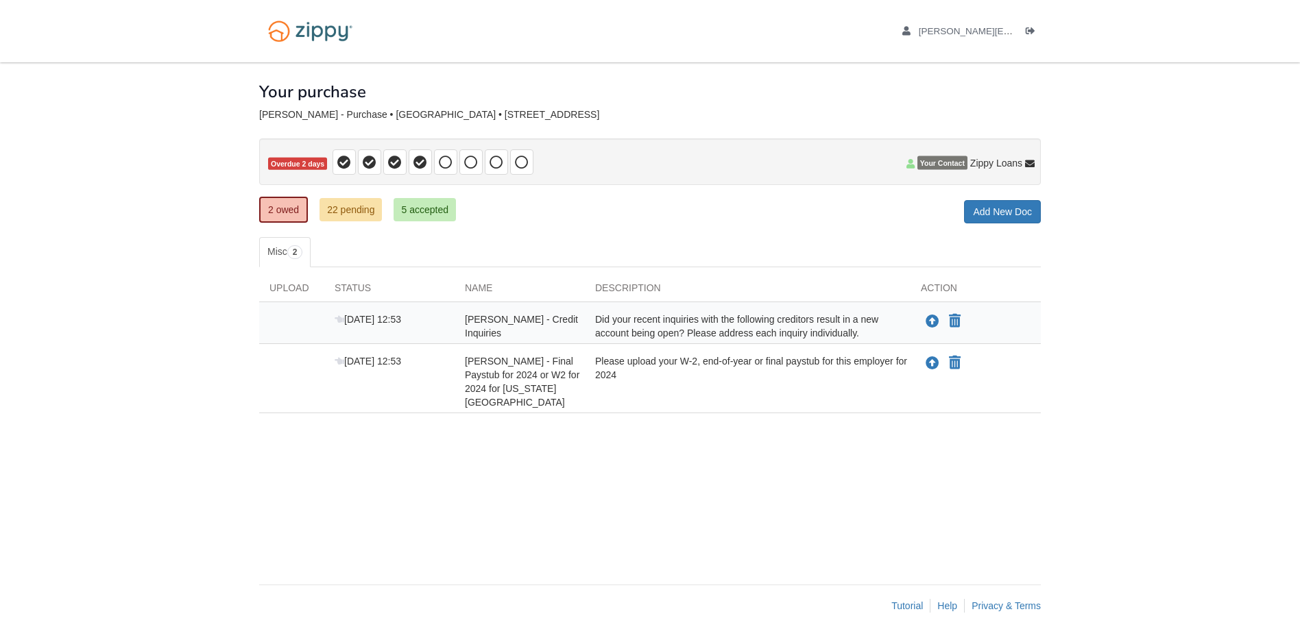
click at [523, 320] on span "[PERSON_NAME] - Credit Inquiries" at bounding box center [521, 326] width 113 height 25
click at [487, 332] on span "[PERSON_NAME] - Credit Inquiries" at bounding box center [521, 326] width 113 height 25
drag, startPoint x: 487, startPoint y: 332, endPoint x: 701, endPoint y: 332, distance: 213.9
click at [701, 332] on div "Did your recent inquiries with the following creditors result in a new account …" at bounding box center [748, 326] width 326 height 27
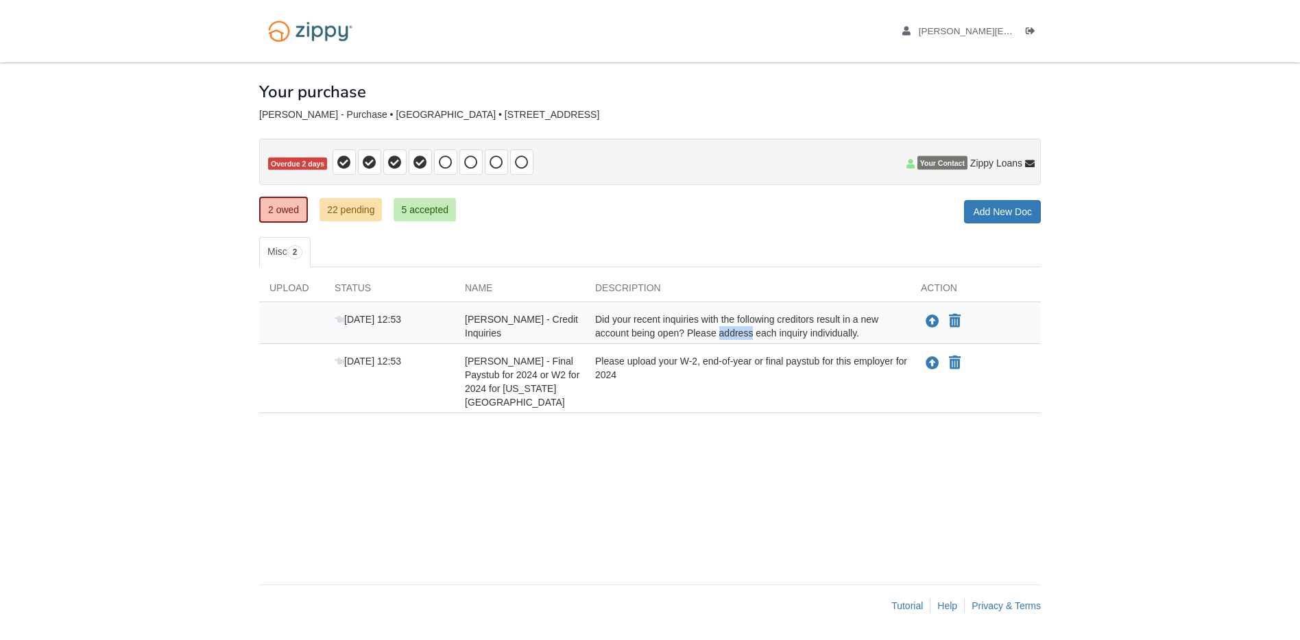
click at [701, 332] on div "Did your recent inquiries with the following creditors result in a new account …" at bounding box center [748, 326] width 326 height 27
click at [923, 323] on div "Upload your document" at bounding box center [931, 322] width 20 height 18
click at [927, 321] on icon "Upload Warren Grassman - Credit Inquiries" at bounding box center [932, 322] width 14 height 14
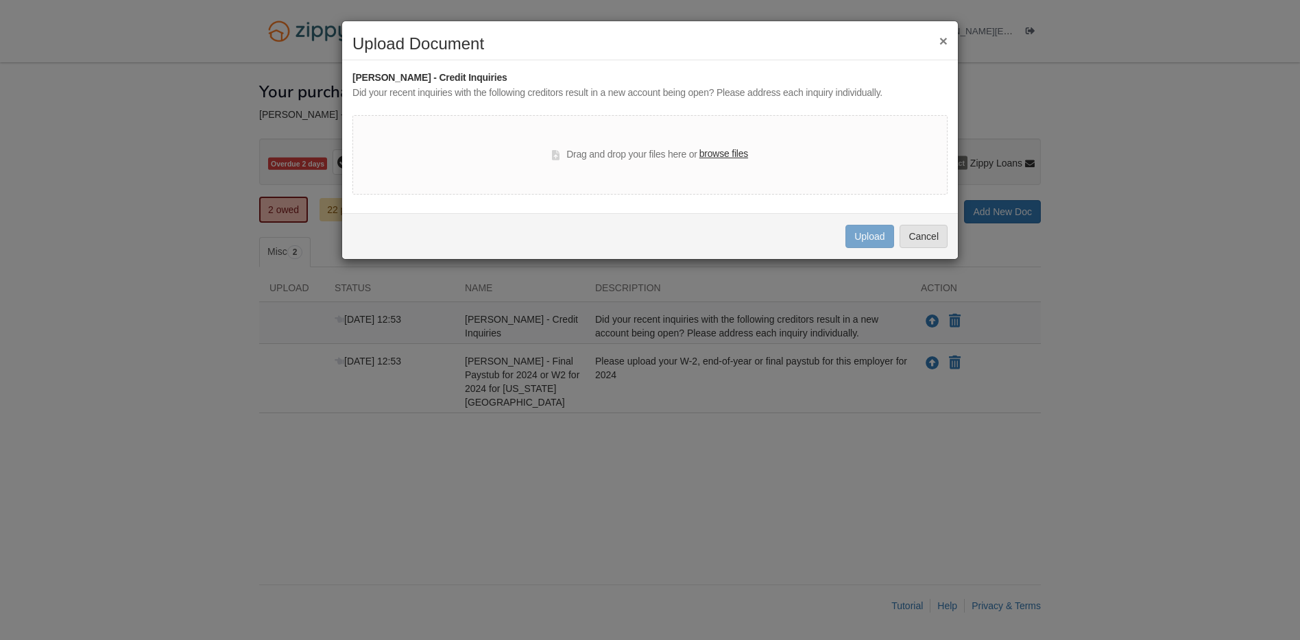
click at [1011, 326] on div "× Upload Document Warren Grassman - Credit Inquiries Did your recent inquiries …" at bounding box center [650, 320] width 1300 height 640
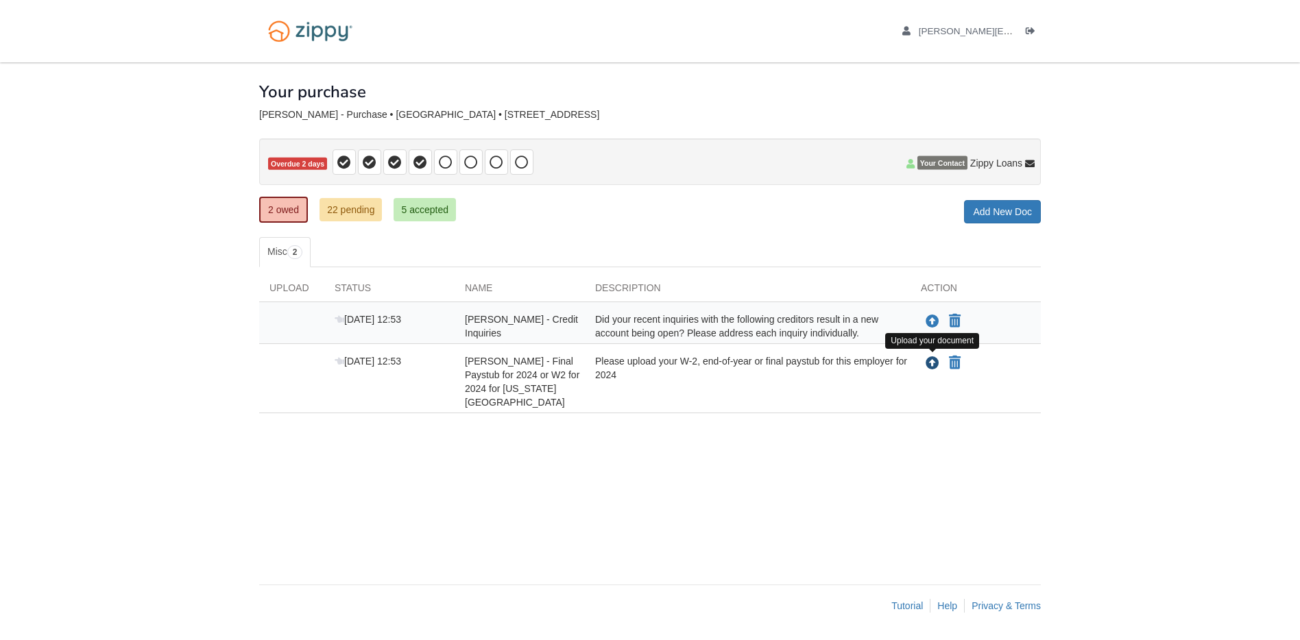
click at [935, 367] on icon "Upload Warren Grassman - Final Paystub for 2024 or W2 for 2024 for Georgia Paci…" at bounding box center [932, 364] width 14 height 14
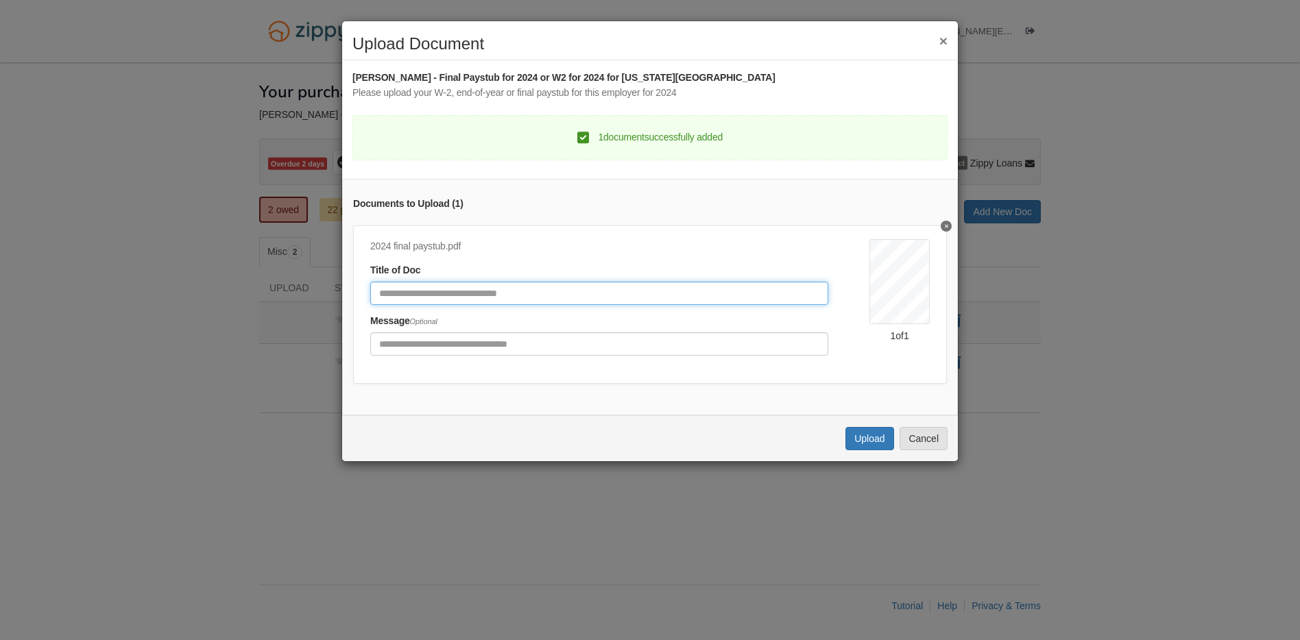
click at [421, 291] on input "Document Title" at bounding box center [599, 293] width 458 height 23
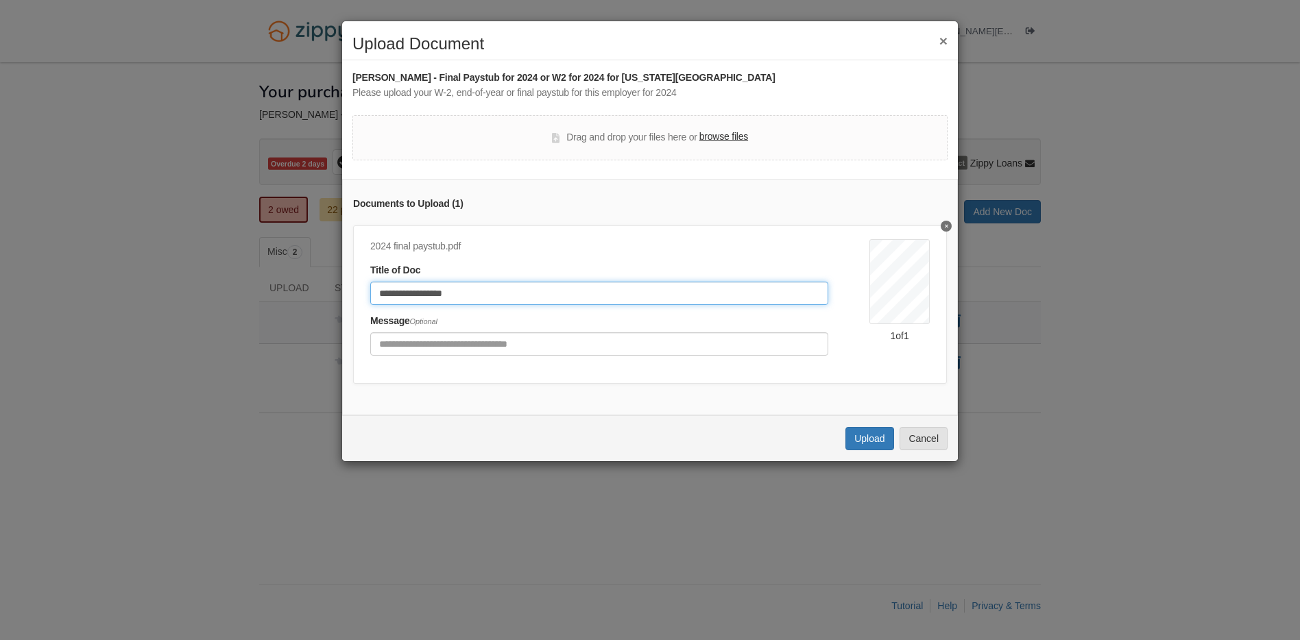
type input "**********"
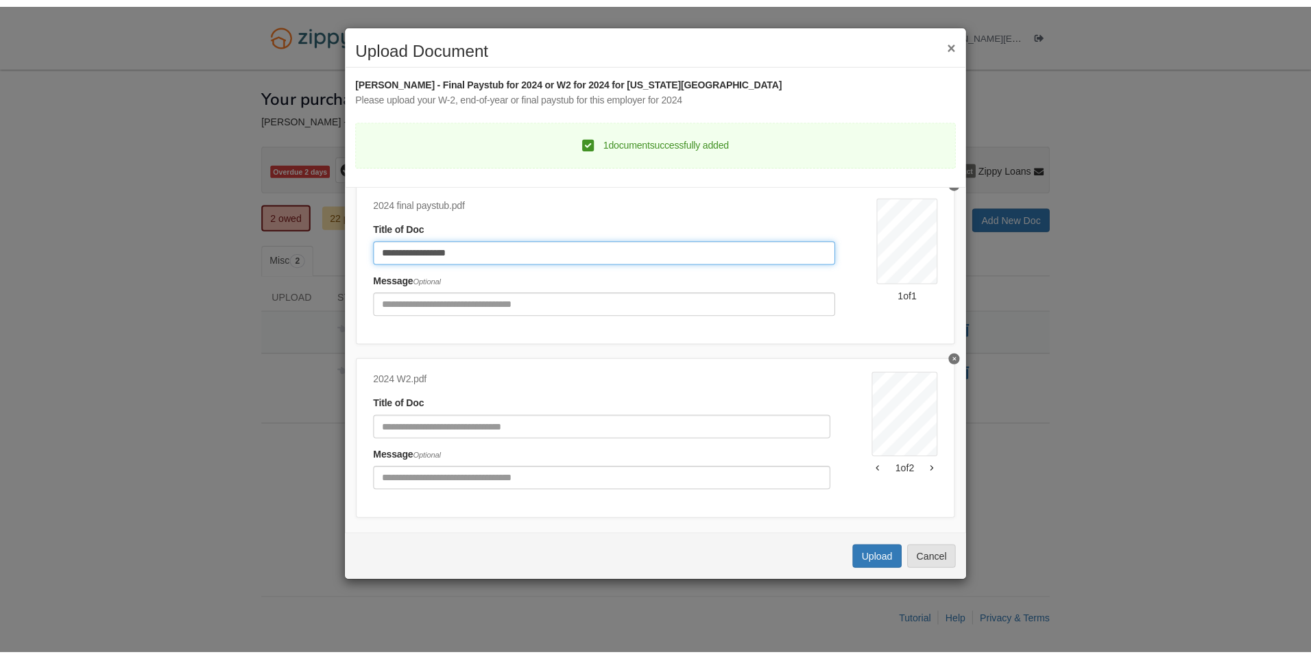
scroll to position [76, 0]
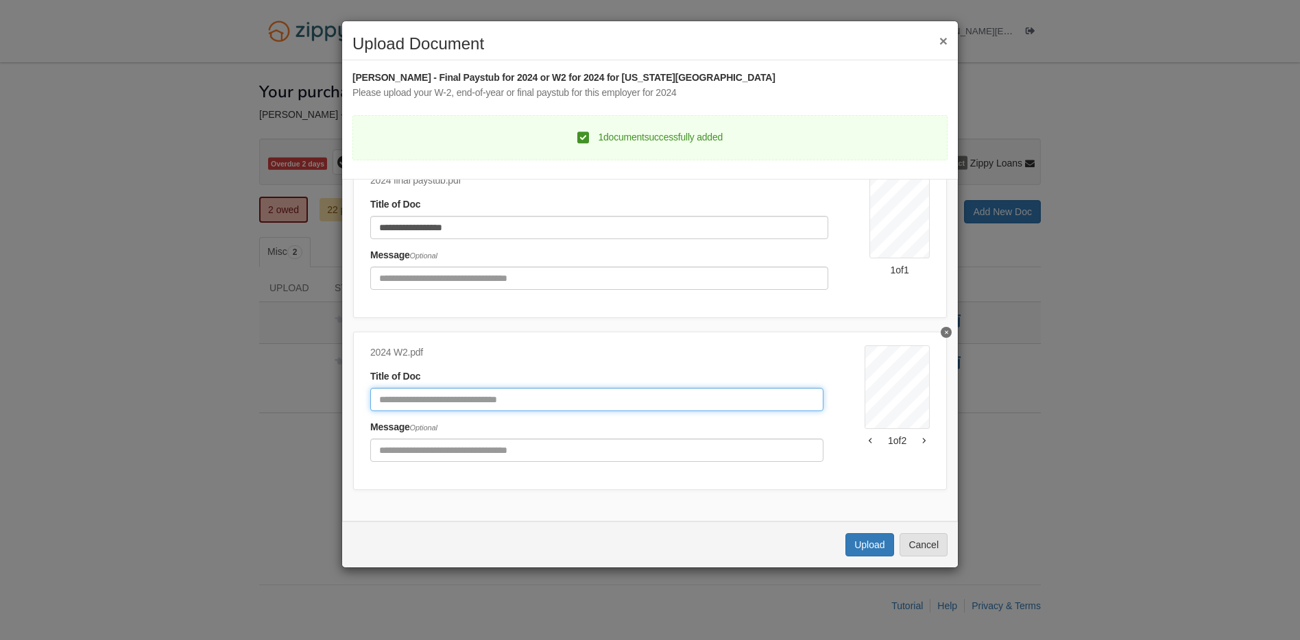
click at [464, 388] on input "Document Title" at bounding box center [596, 399] width 453 height 23
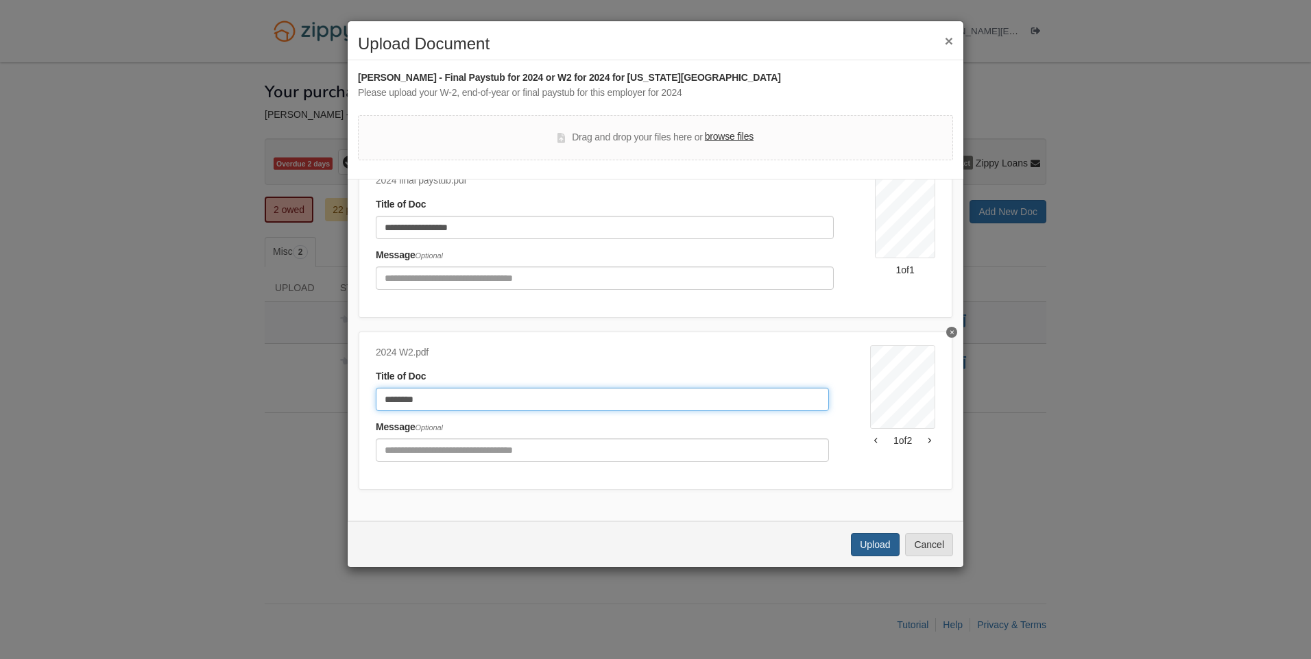
type input "********"
click at [861, 542] on button "Upload" at bounding box center [875, 544] width 48 height 23
